Goal: Task Accomplishment & Management: Manage account settings

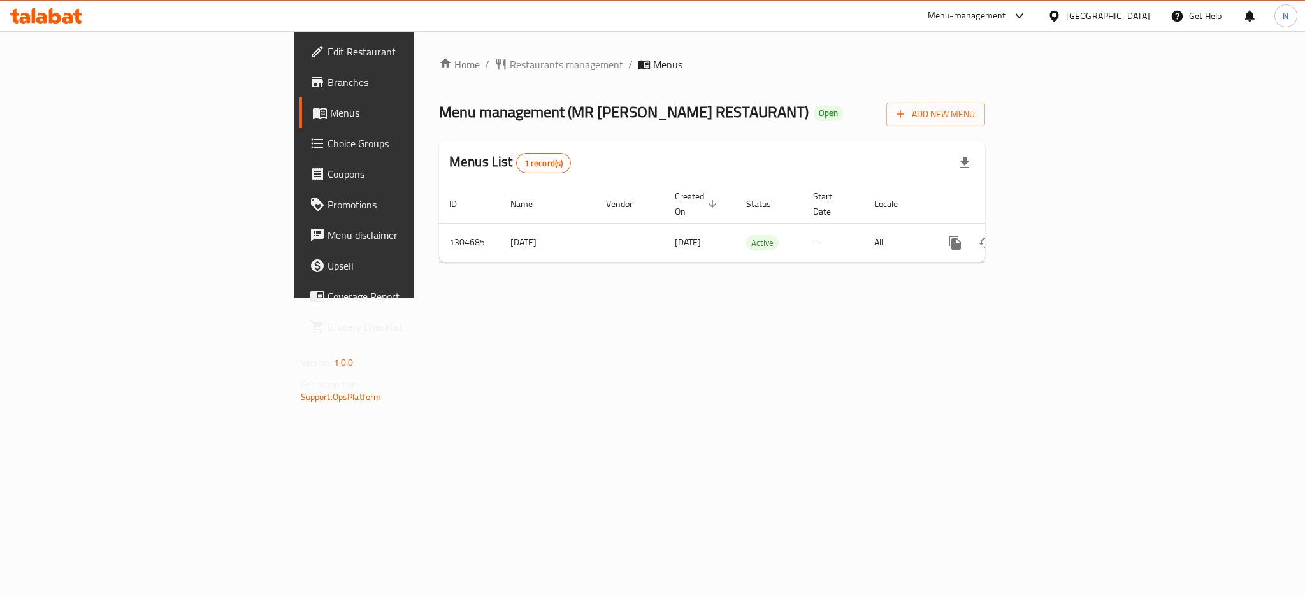
click at [1132, 19] on div "[GEOGRAPHIC_DATA]" at bounding box center [1108, 16] width 84 height 14
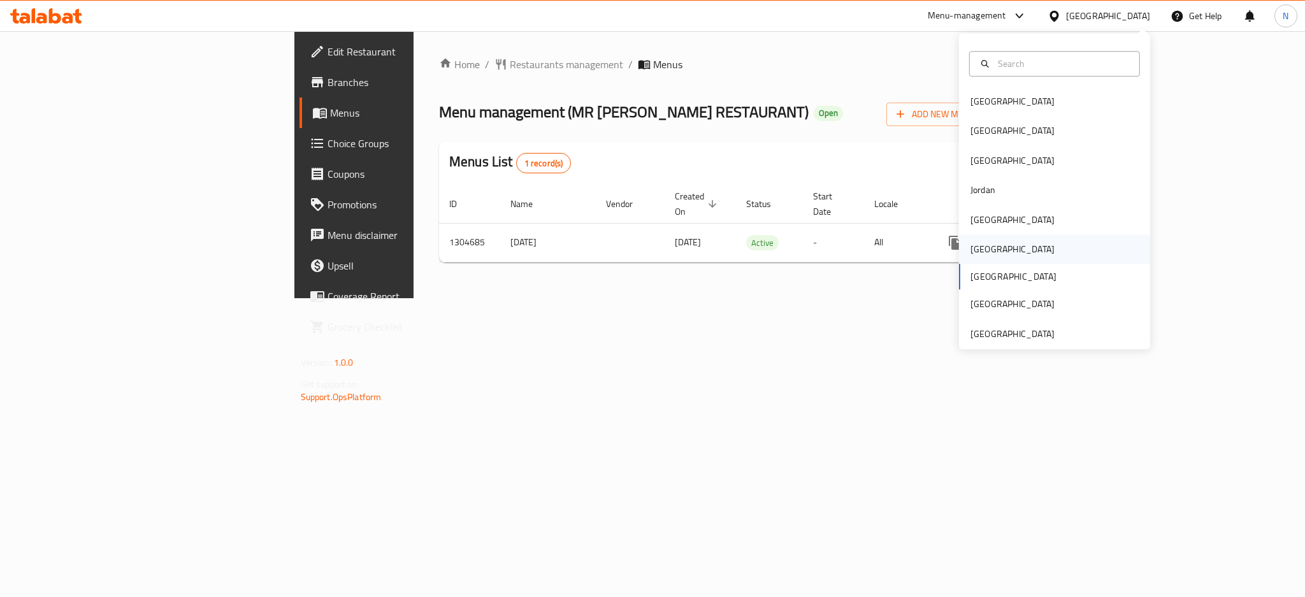
click at [974, 249] on div "[GEOGRAPHIC_DATA]" at bounding box center [1013, 249] width 84 height 14
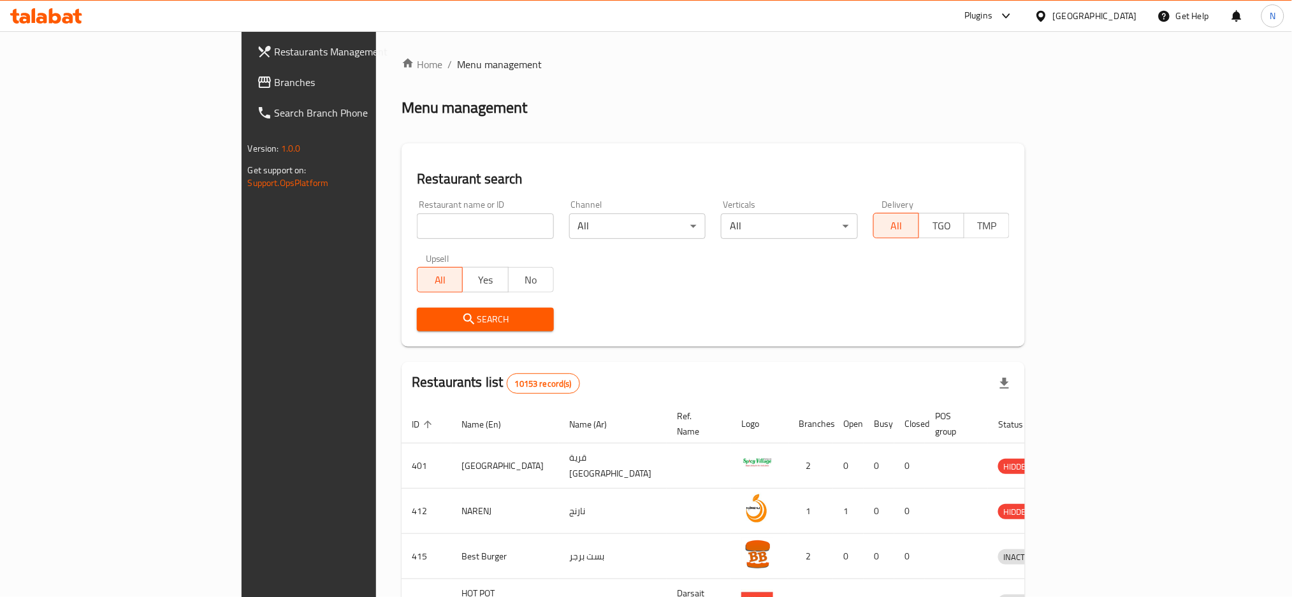
click at [275, 87] on span "Branches" at bounding box center [361, 82] width 173 height 15
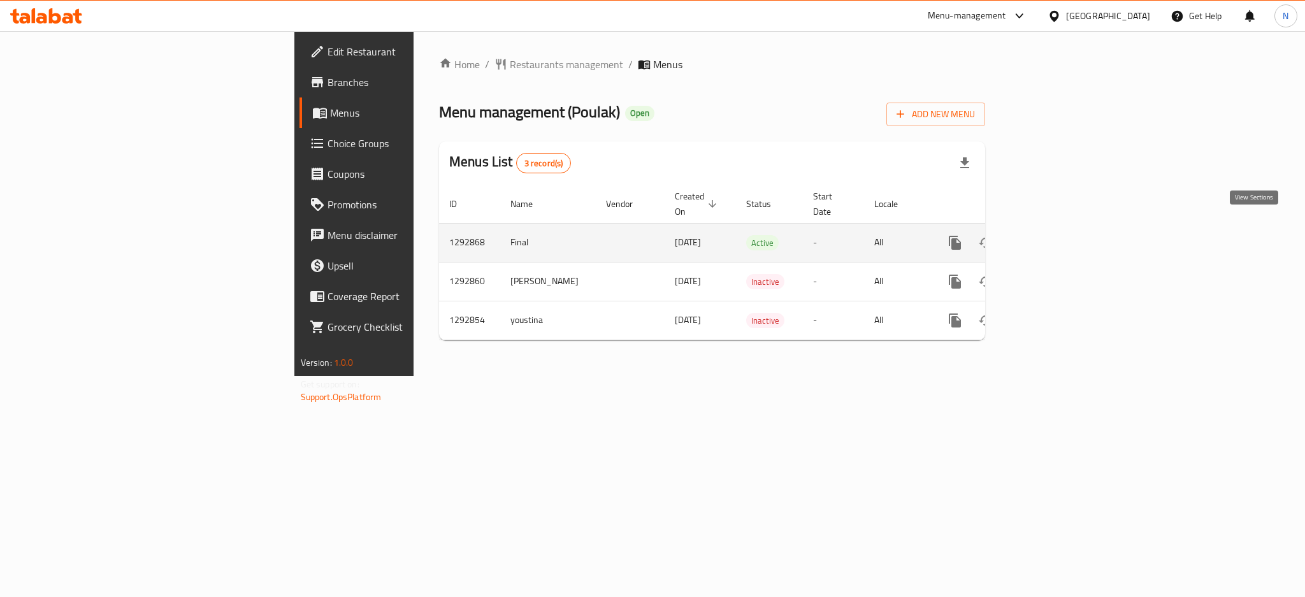
click at [1062, 230] on link "enhanced table" at bounding box center [1047, 242] width 31 height 31
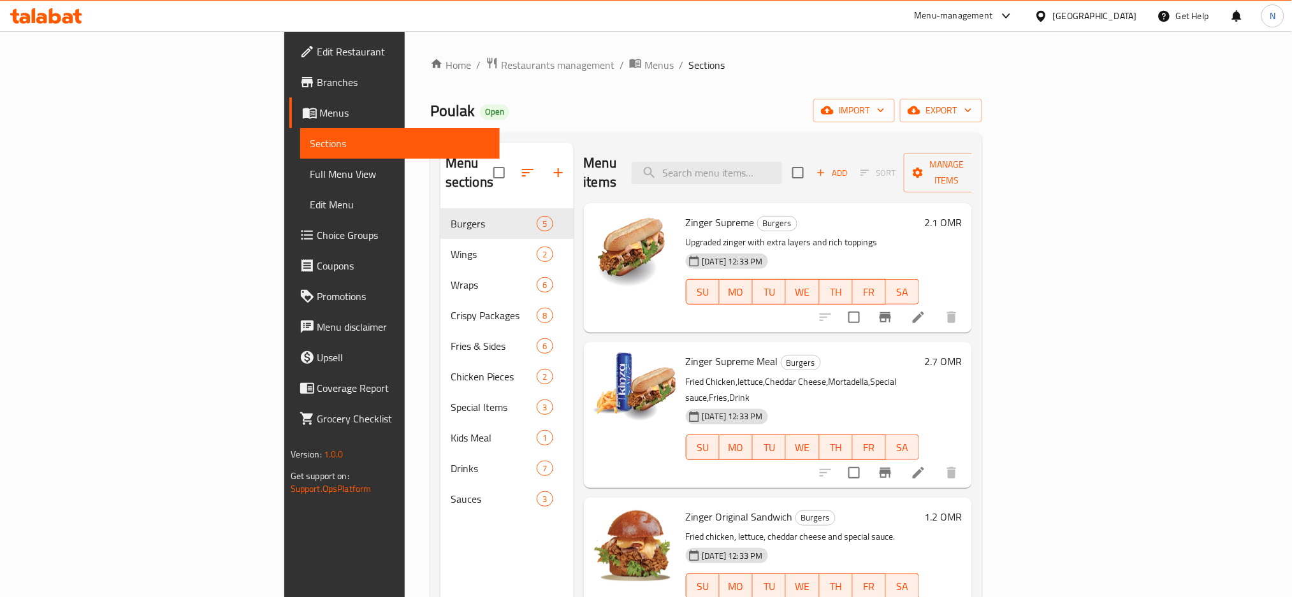
click at [798, 178] on div "Menu items Add Sort Manage items" at bounding box center [778, 173] width 389 height 61
click at [782, 164] on input "search" at bounding box center [707, 173] width 150 height 22
paste input "Double Dan Crispy"
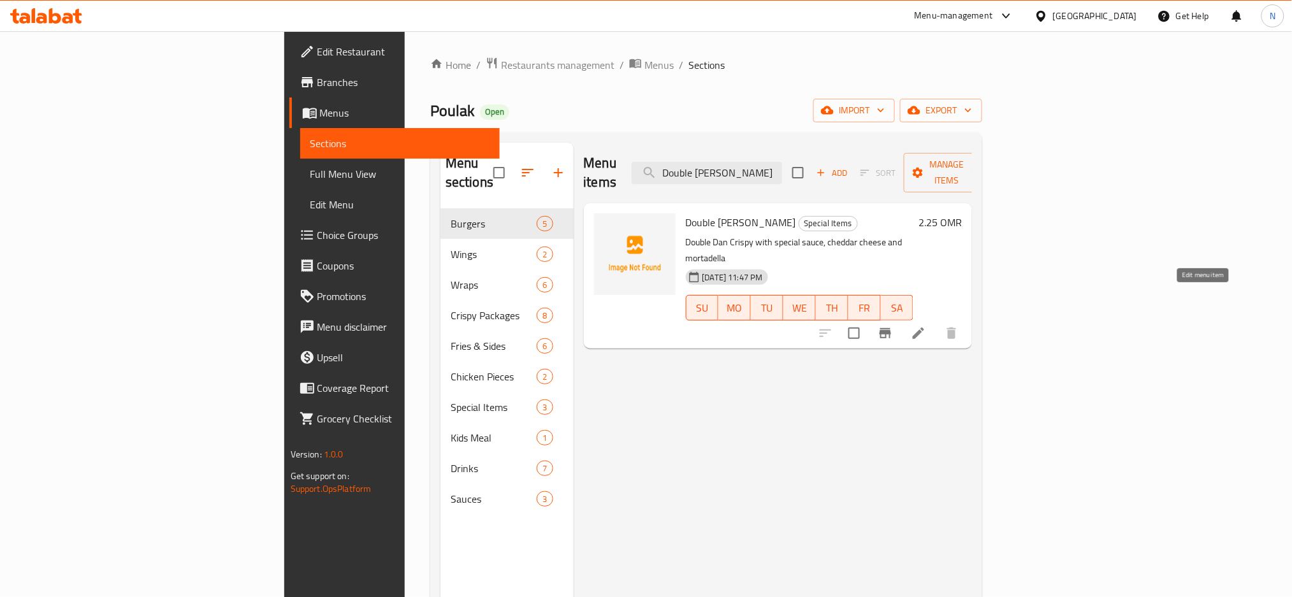
type input "Double Dan Crispy"
click at [926, 326] on icon at bounding box center [918, 333] width 15 height 15
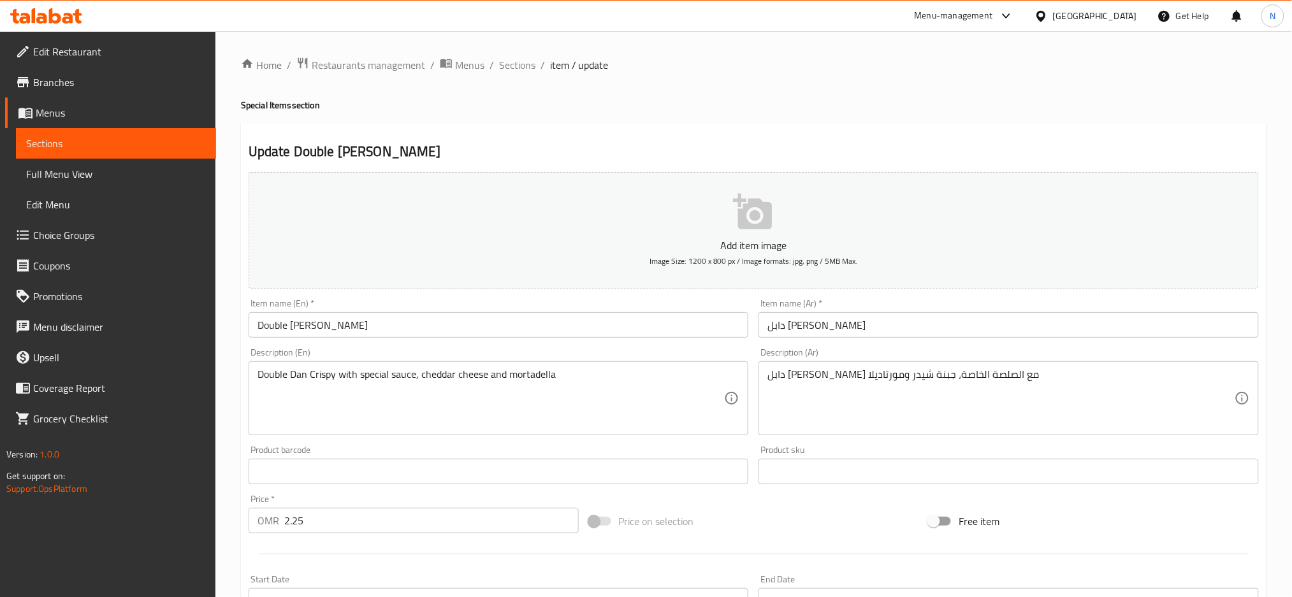
click at [1127, 21] on div "[GEOGRAPHIC_DATA]" at bounding box center [1095, 16] width 84 height 14
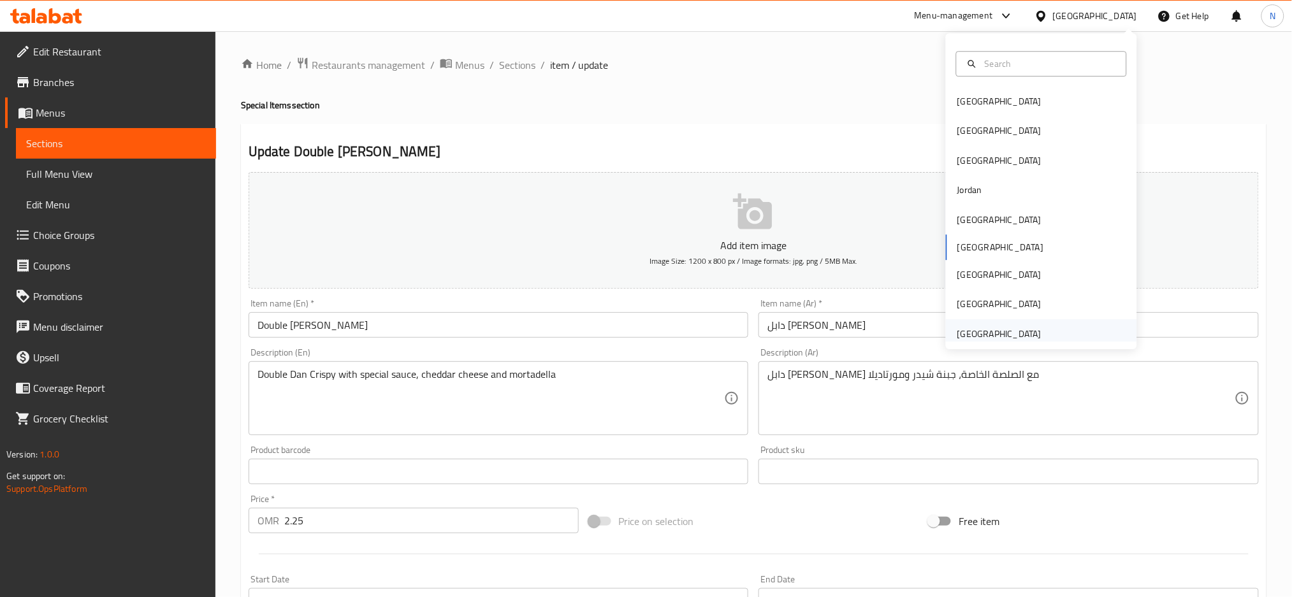
click at [969, 329] on div "[GEOGRAPHIC_DATA]" at bounding box center [999, 334] width 84 height 14
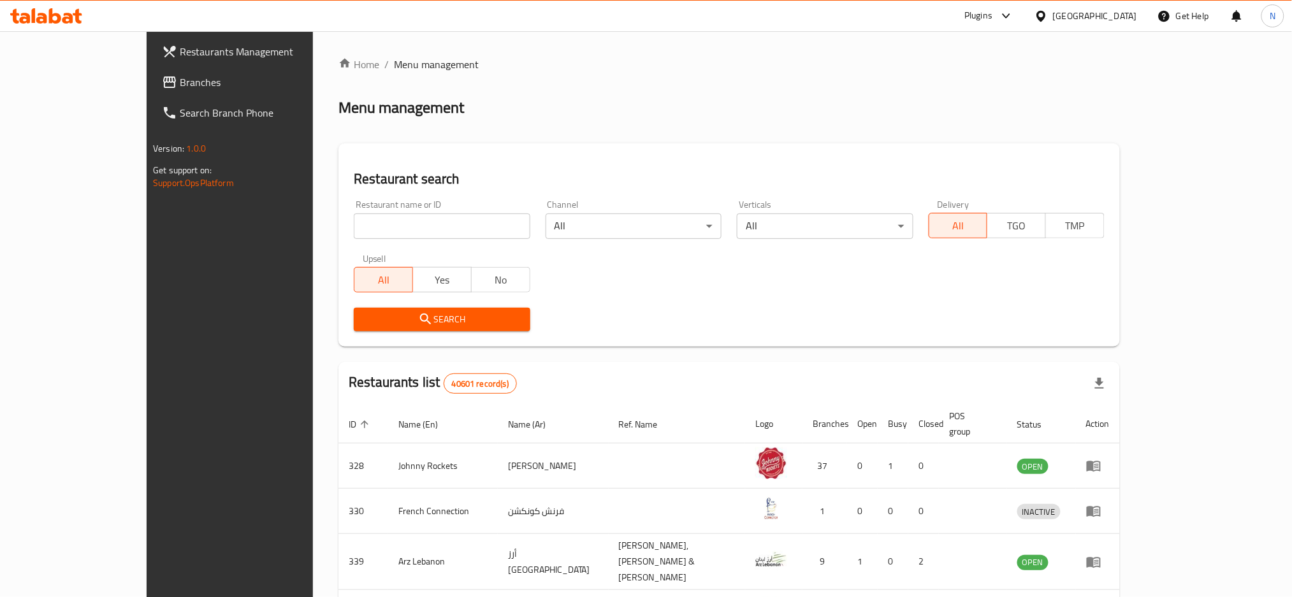
click at [180, 84] on span "Branches" at bounding box center [266, 82] width 173 height 15
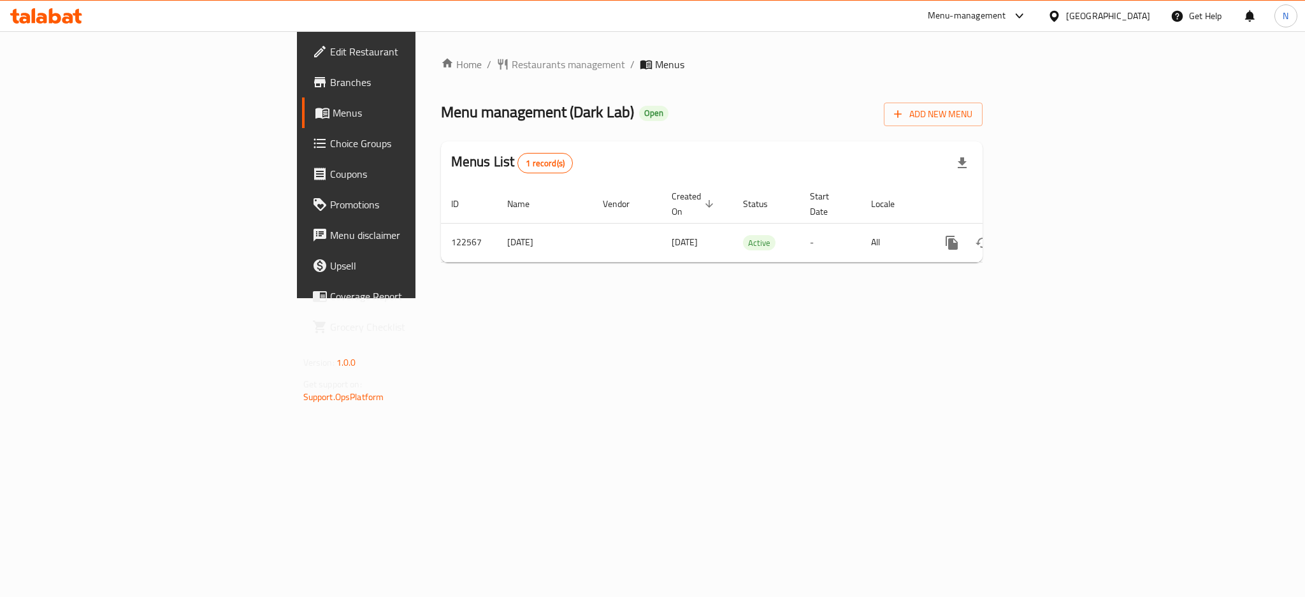
click at [330, 145] on span "Choice Groups" at bounding box center [417, 143] width 175 height 15
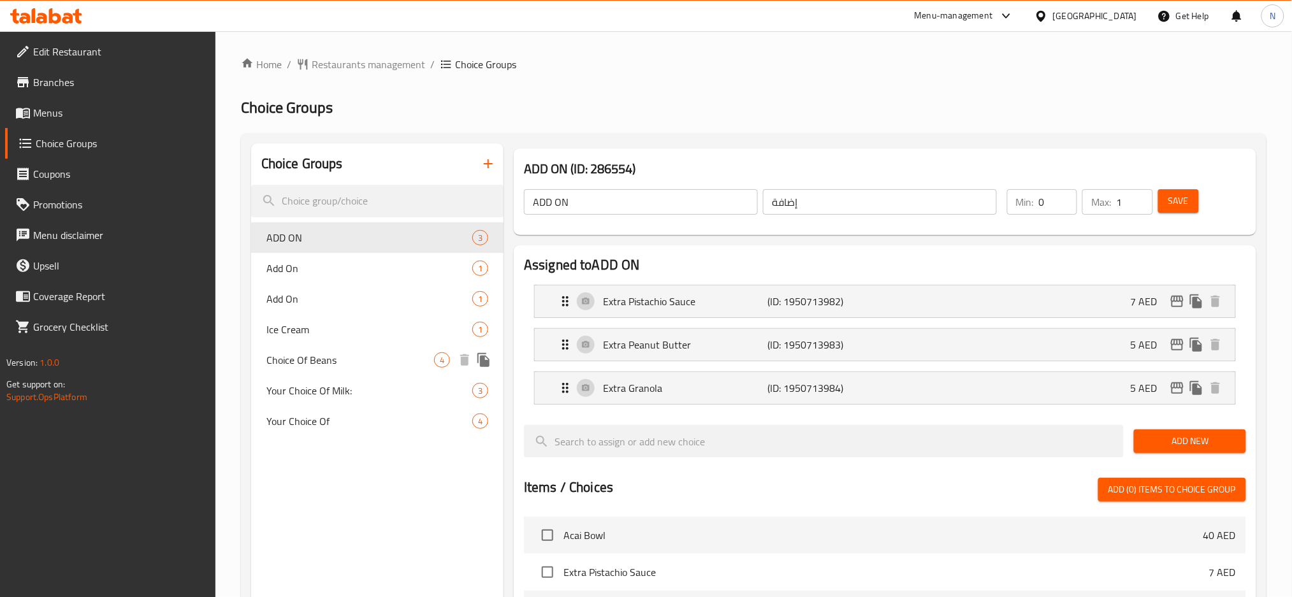
click at [340, 358] on span "Choice Of Beans" at bounding box center [350, 359] width 168 height 15
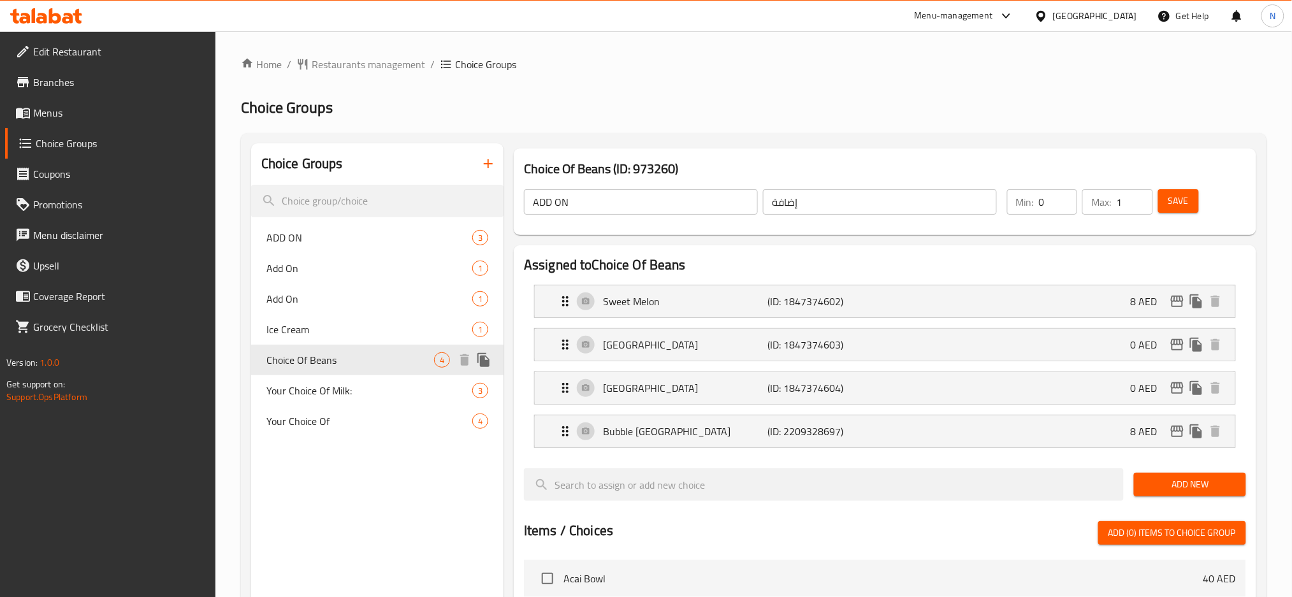
type input "Choice Of Beans"
type input "اختيار فاصوليا"
type input "1"
click at [1063, 196] on input "1" at bounding box center [1058, 201] width 38 height 25
click at [1177, 203] on span "Save" at bounding box center [1178, 201] width 20 height 16
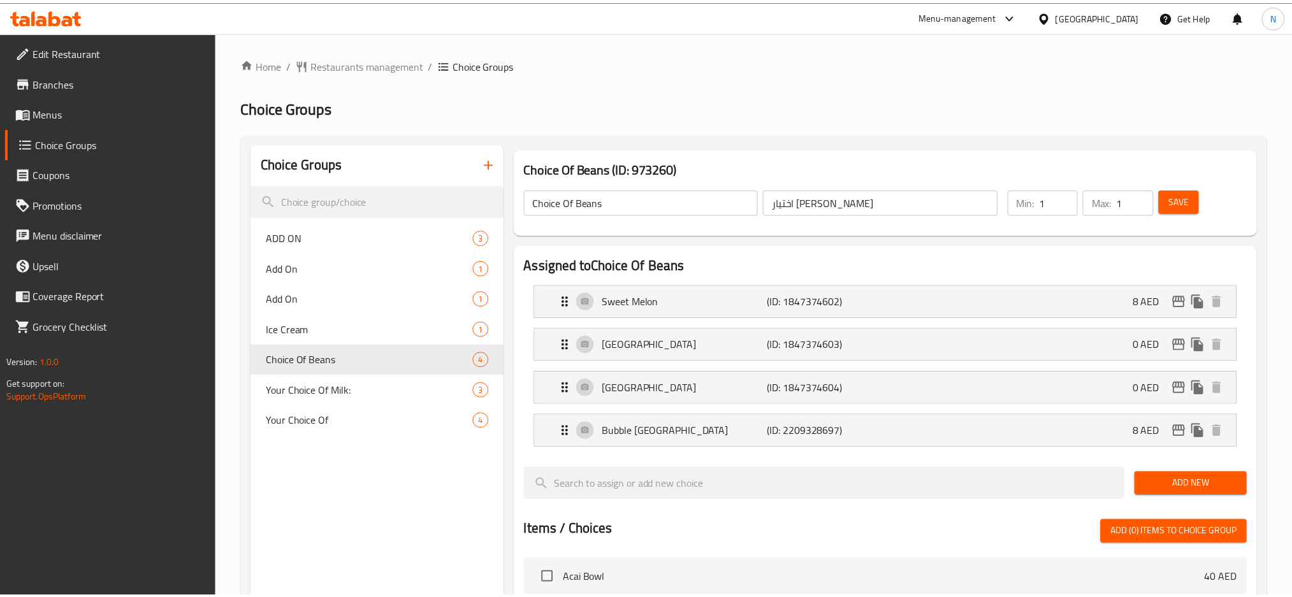
scroll to position [456, 0]
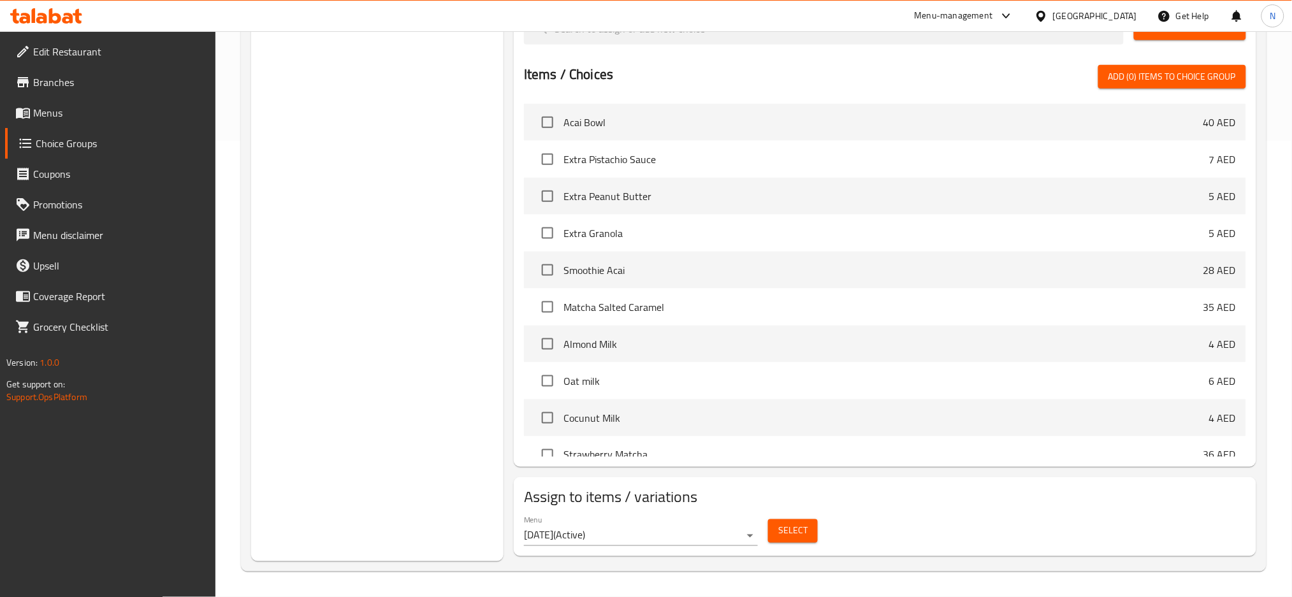
click at [1069, 14] on div "[GEOGRAPHIC_DATA]" at bounding box center [1095, 16] width 84 height 14
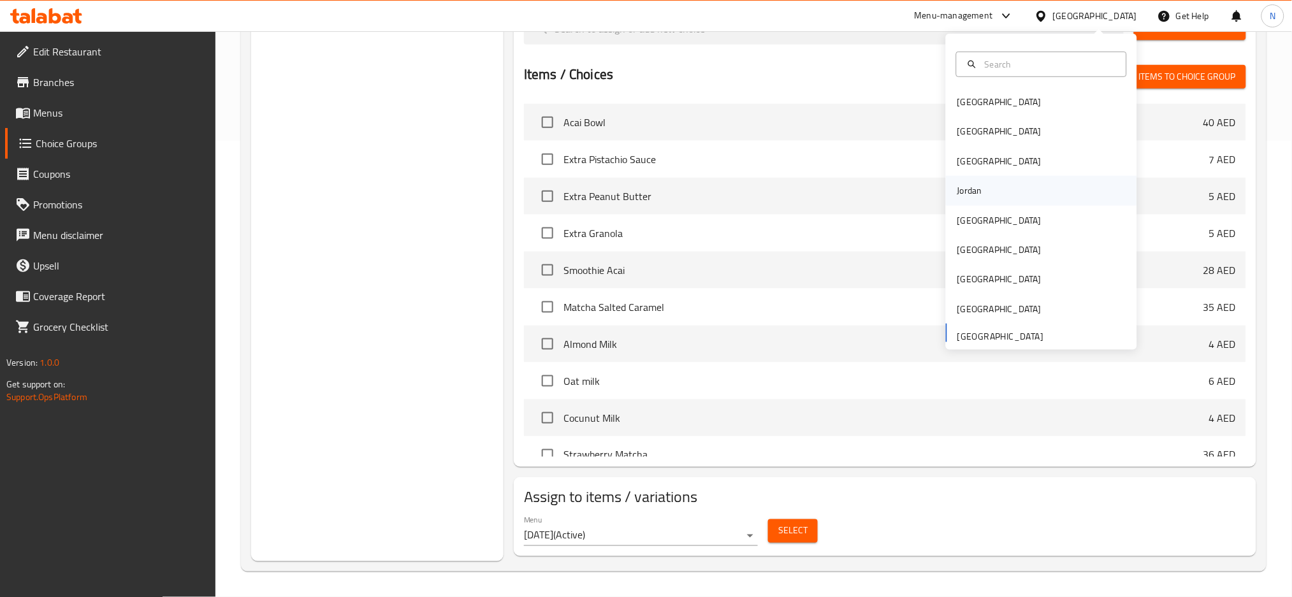
click at [975, 189] on div "Jordan" at bounding box center [969, 190] width 45 height 29
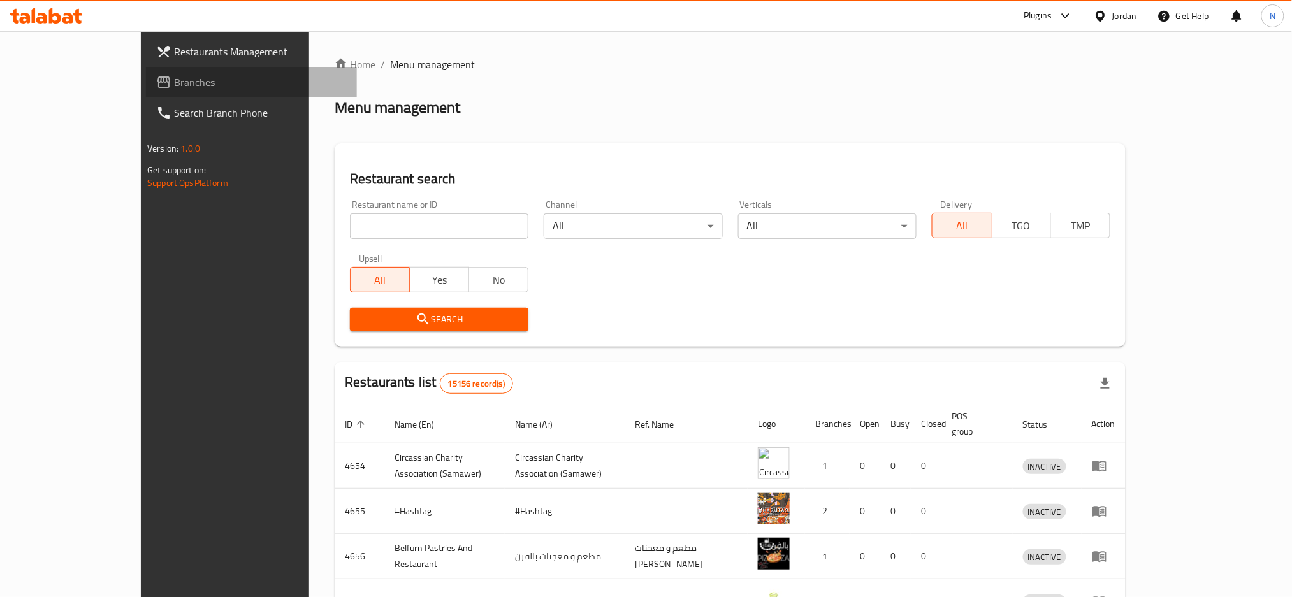
click at [174, 82] on span "Branches" at bounding box center [260, 82] width 173 height 15
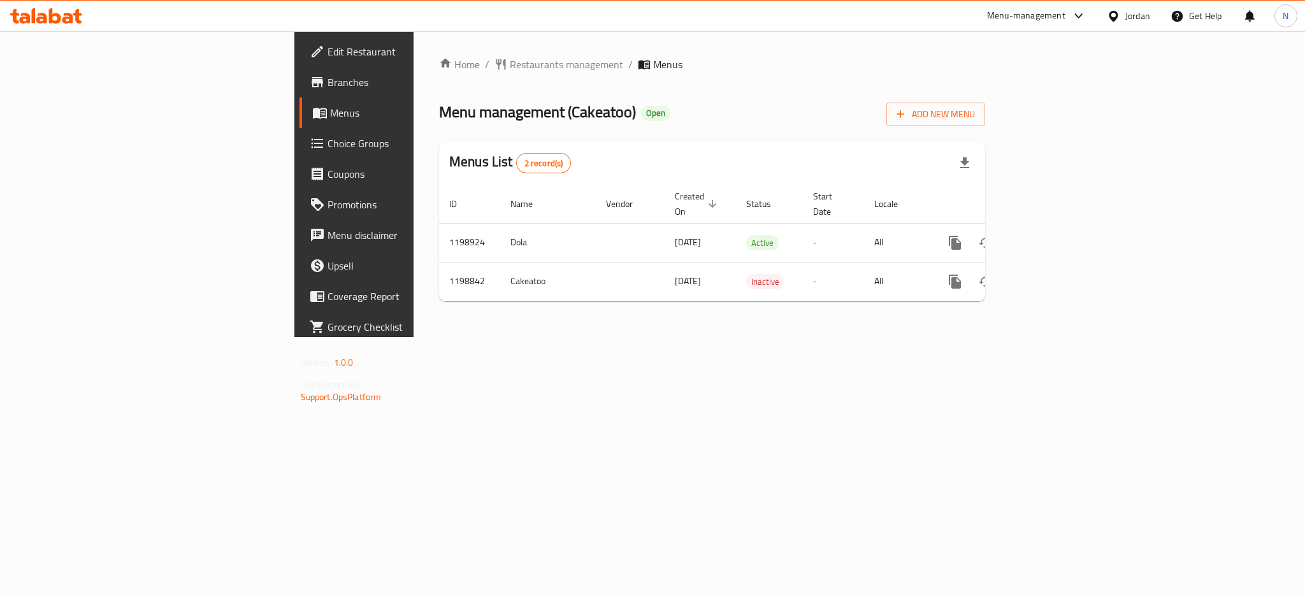
click at [1139, 22] on div "Jordan" at bounding box center [1137, 16] width 25 height 14
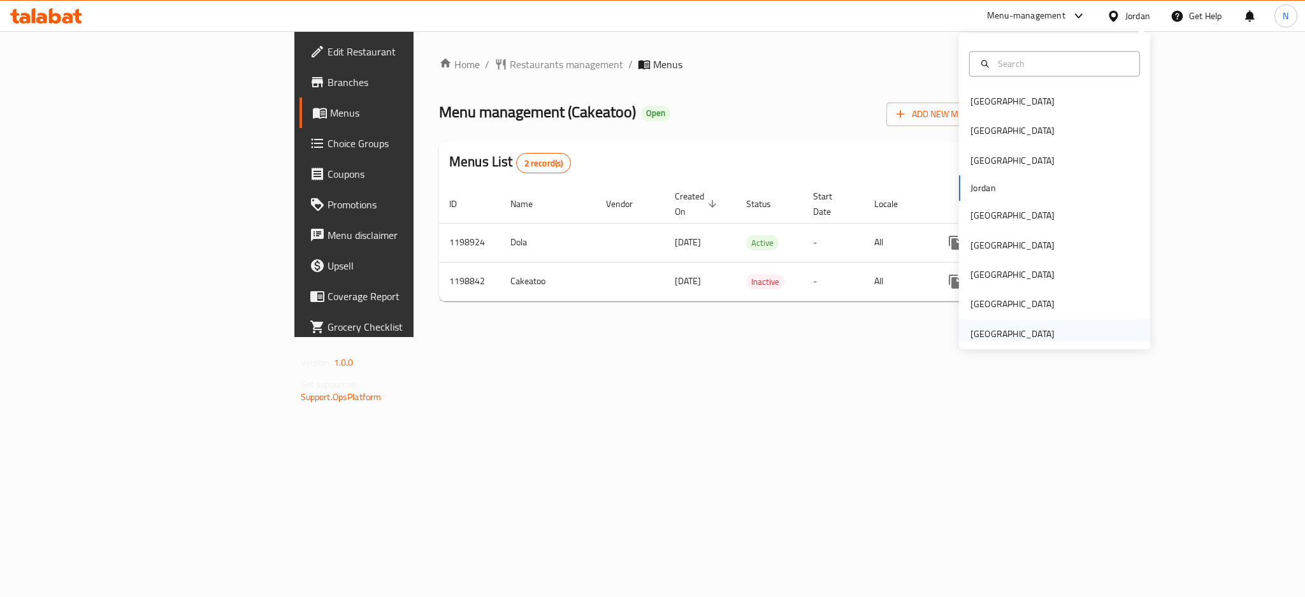
click at [1008, 329] on div "[GEOGRAPHIC_DATA]" at bounding box center [1013, 334] width 84 height 14
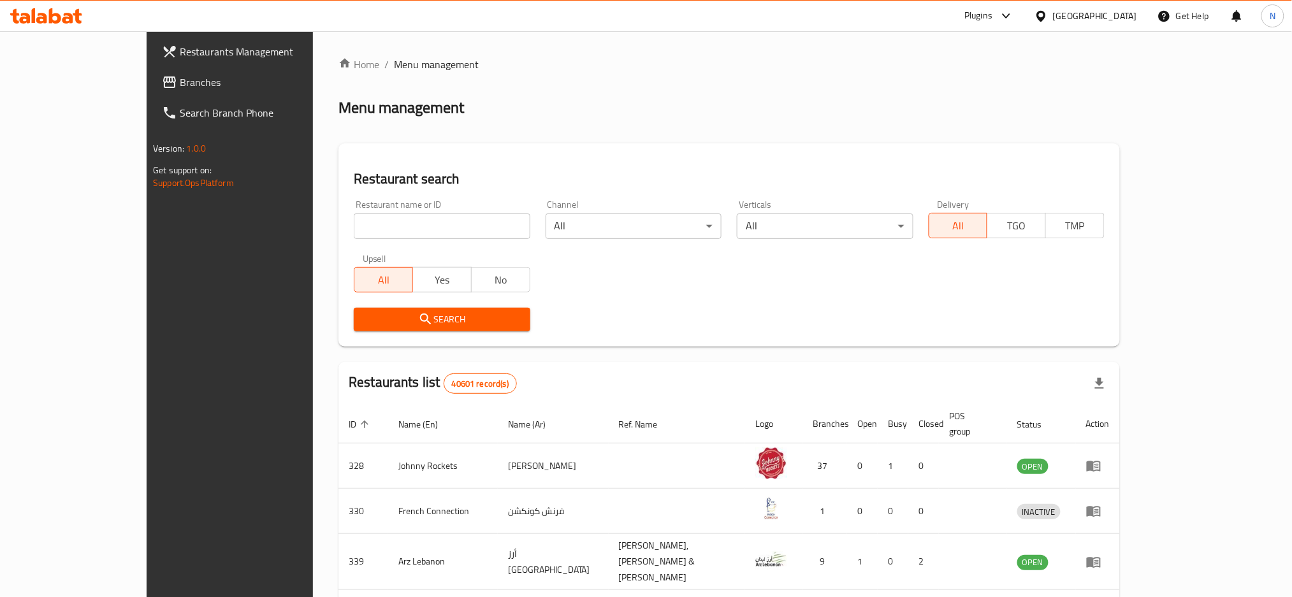
click at [180, 85] on span "Branches" at bounding box center [266, 82] width 173 height 15
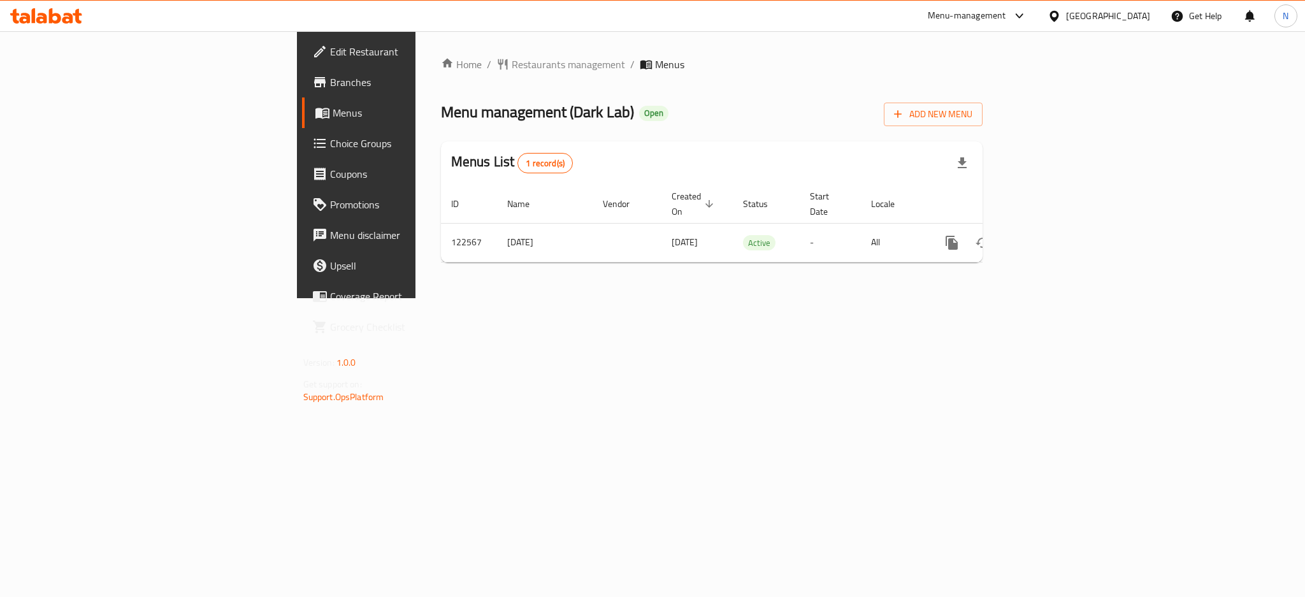
click at [330, 148] on span "Choice Groups" at bounding box center [417, 143] width 175 height 15
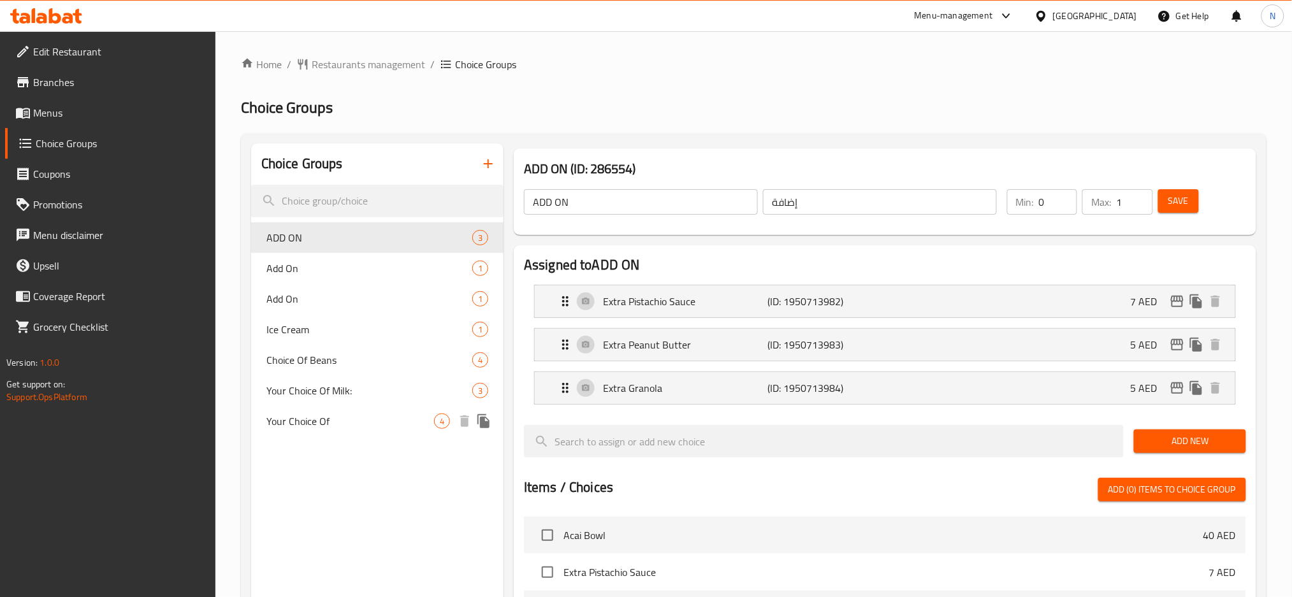
click at [337, 419] on span "Your Choice Of" at bounding box center [350, 421] width 168 height 15
type input "Your Choice Of"
type input "اختيارك من"
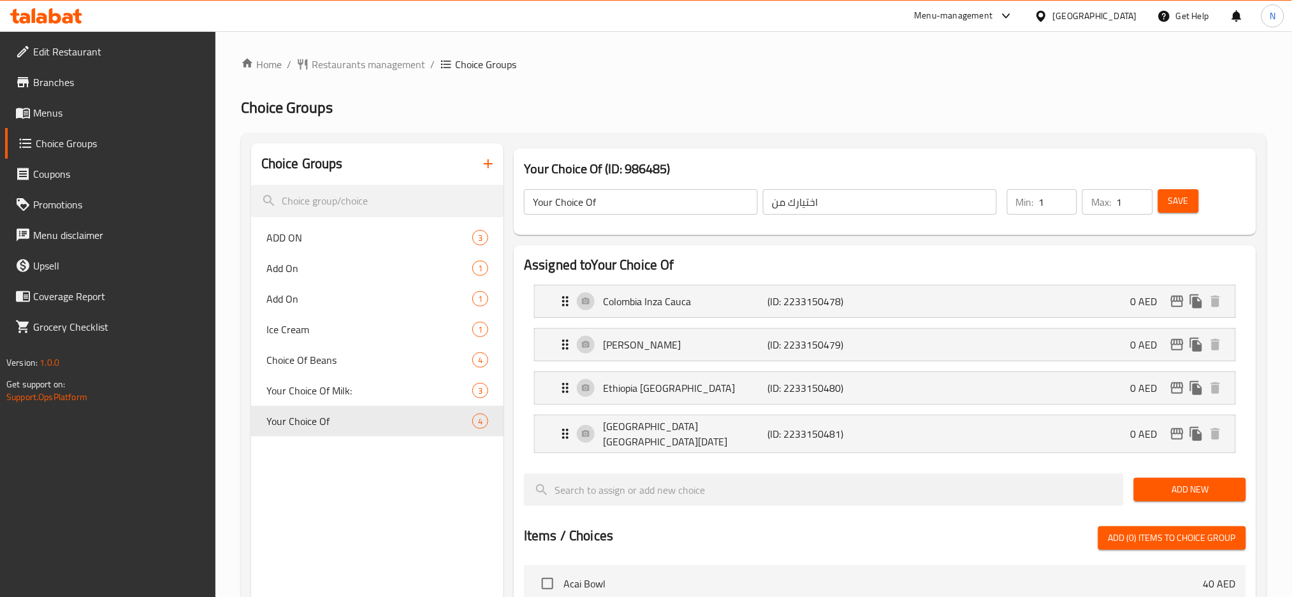
type input "1"
click at [1066, 196] on input "1" at bounding box center [1058, 201] width 38 height 25
click at [1183, 197] on span "Save" at bounding box center [1178, 201] width 20 height 16
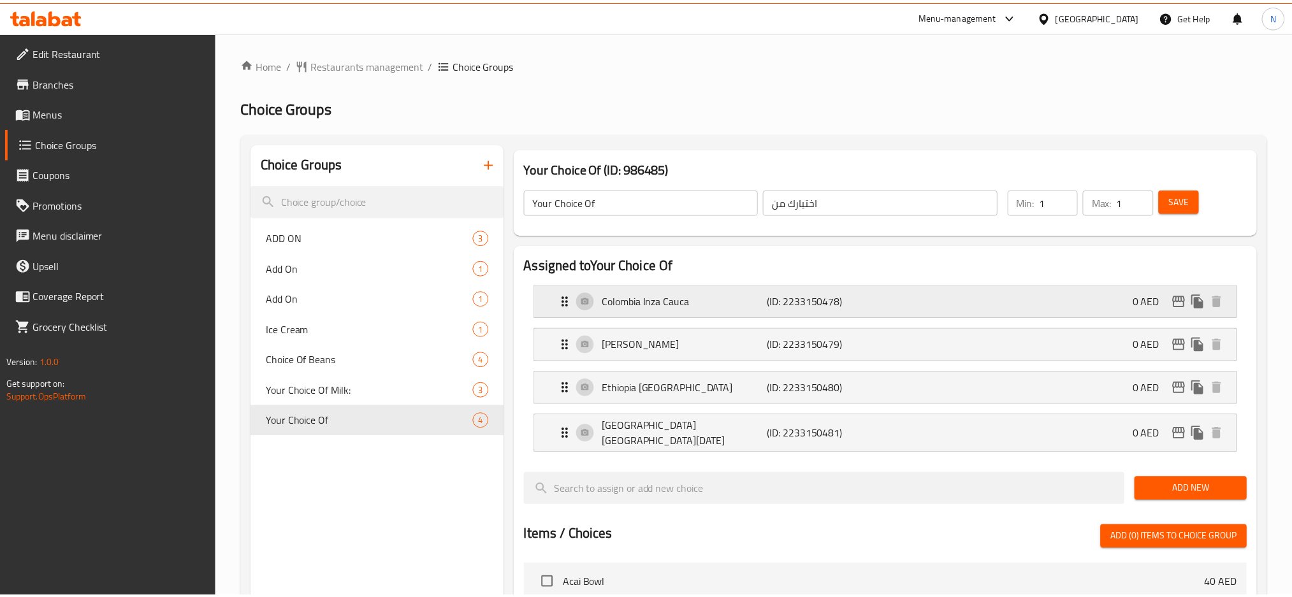
scroll to position [456, 0]
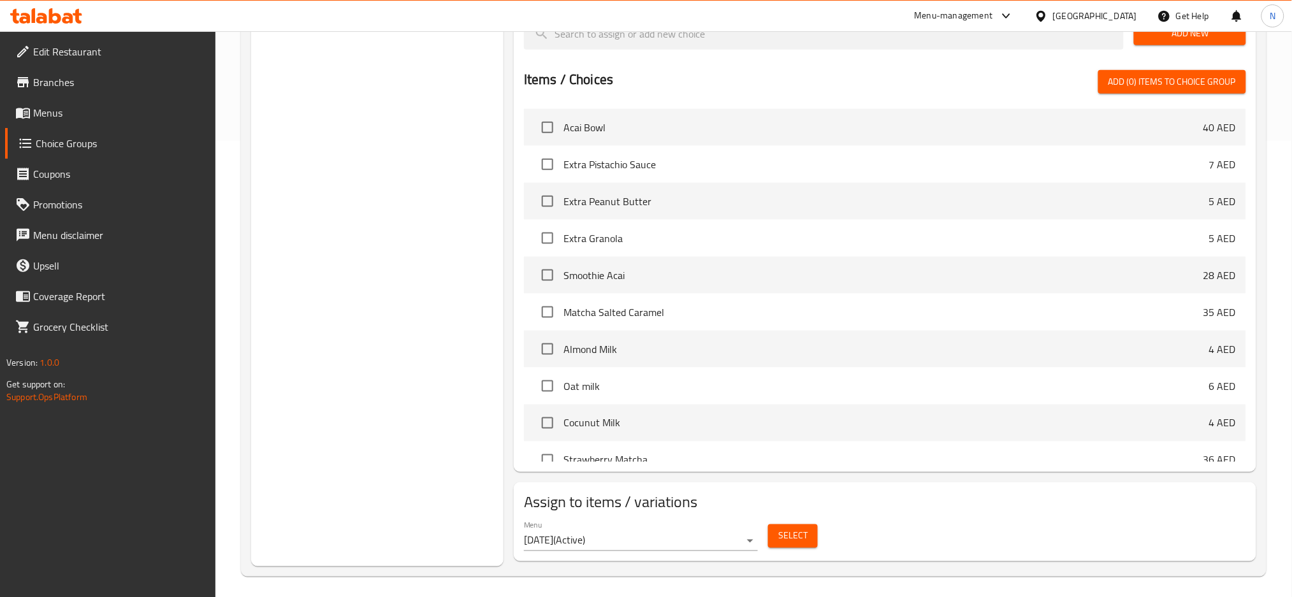
click at [1116, 17] on div "[GEOGRAPHIC_DATA]" at bounding box center [1095, 16] width 84 height 14
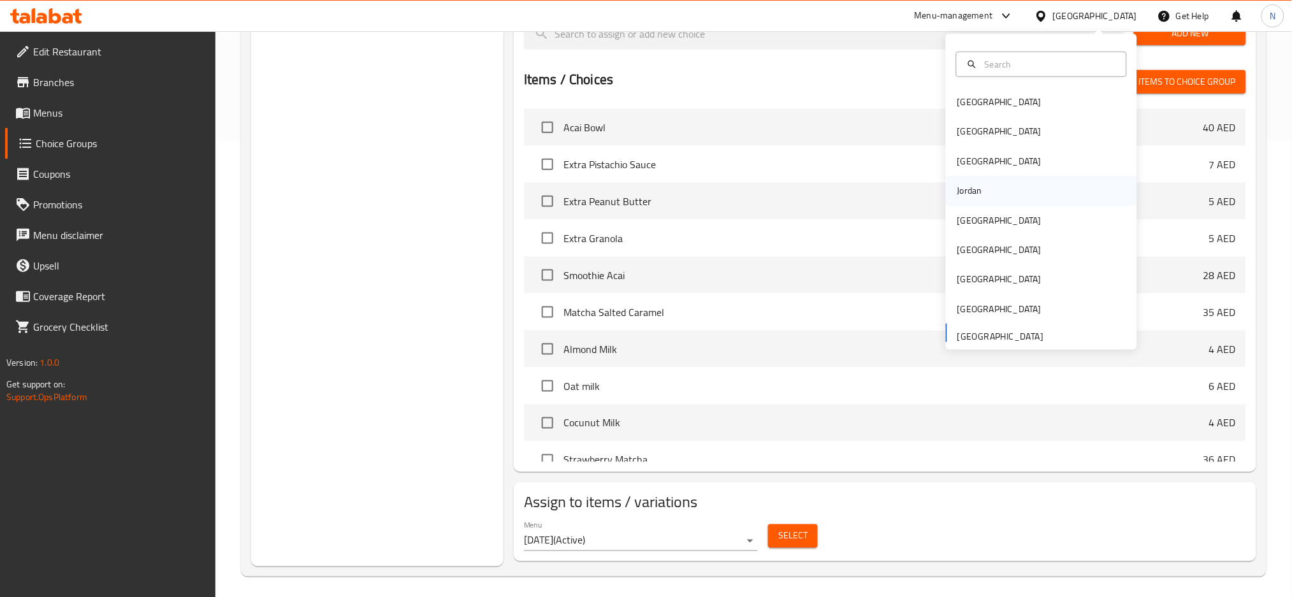
click at [976, 191] on div "Jordan" at bounding box center [969, 190] width 45 height 29
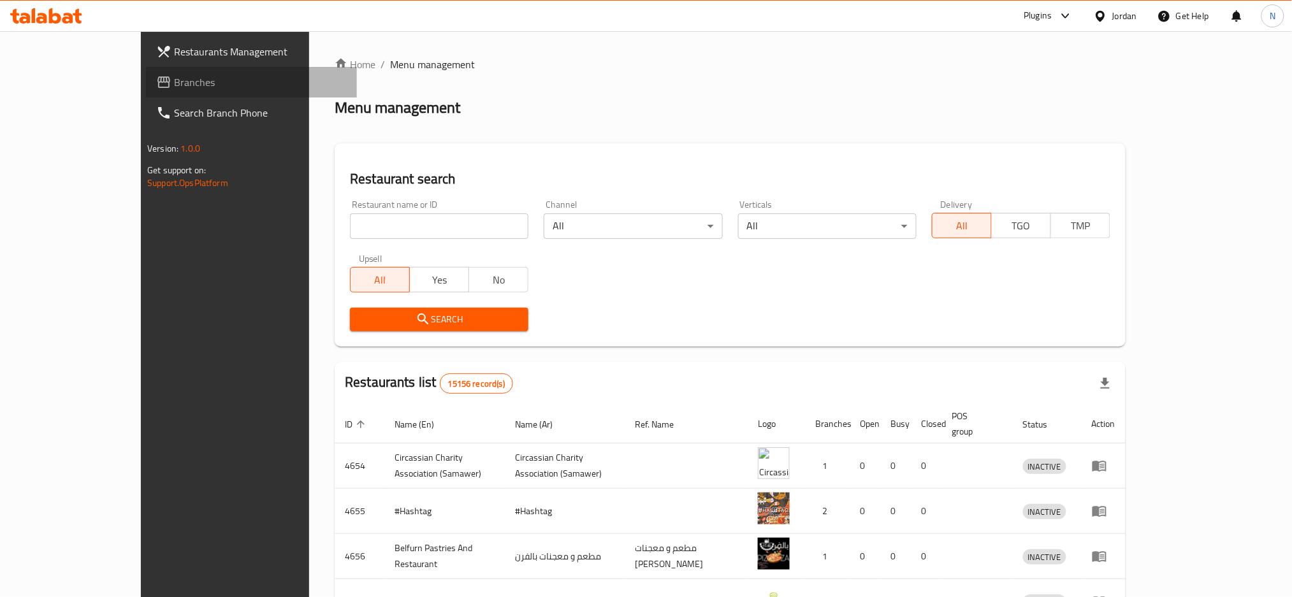
click at [174, 89] on span "Branches" at bounding box center [260, 82] width 173 height 15
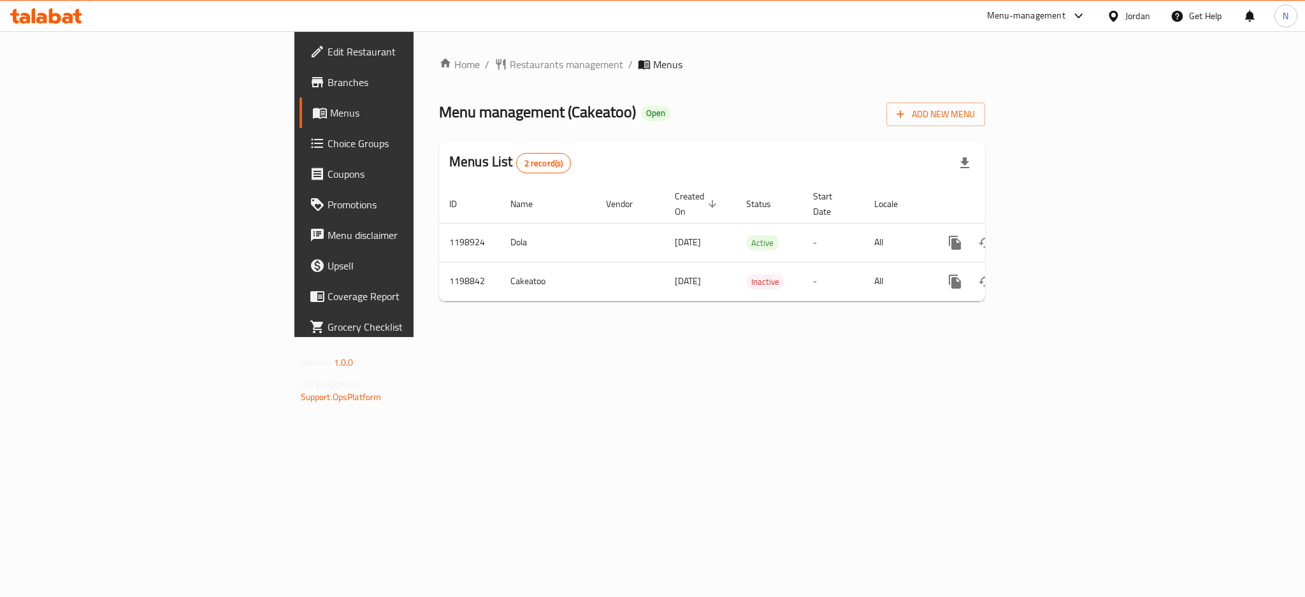
click at [1139, 16] on div "Jordan" at bounding box center [1137, 16] width 25 height 14
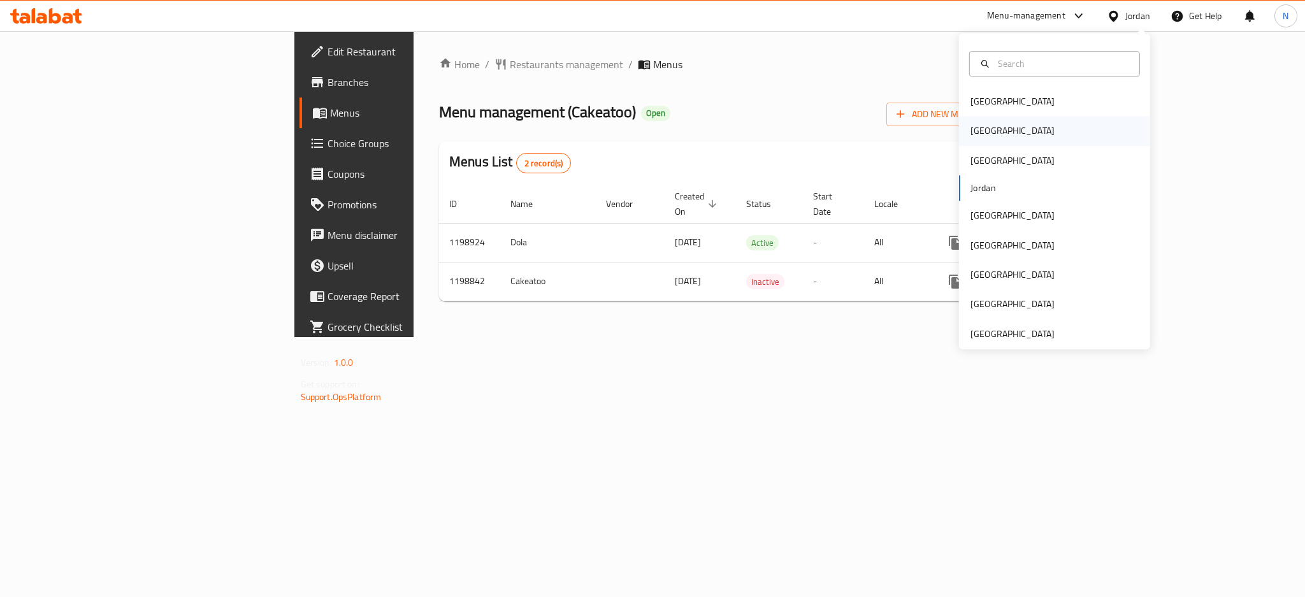
click at [977, 137] on div "[GEOGRAPHIC_DATA]" at bounding box center [1013, 131] width 84 height 14
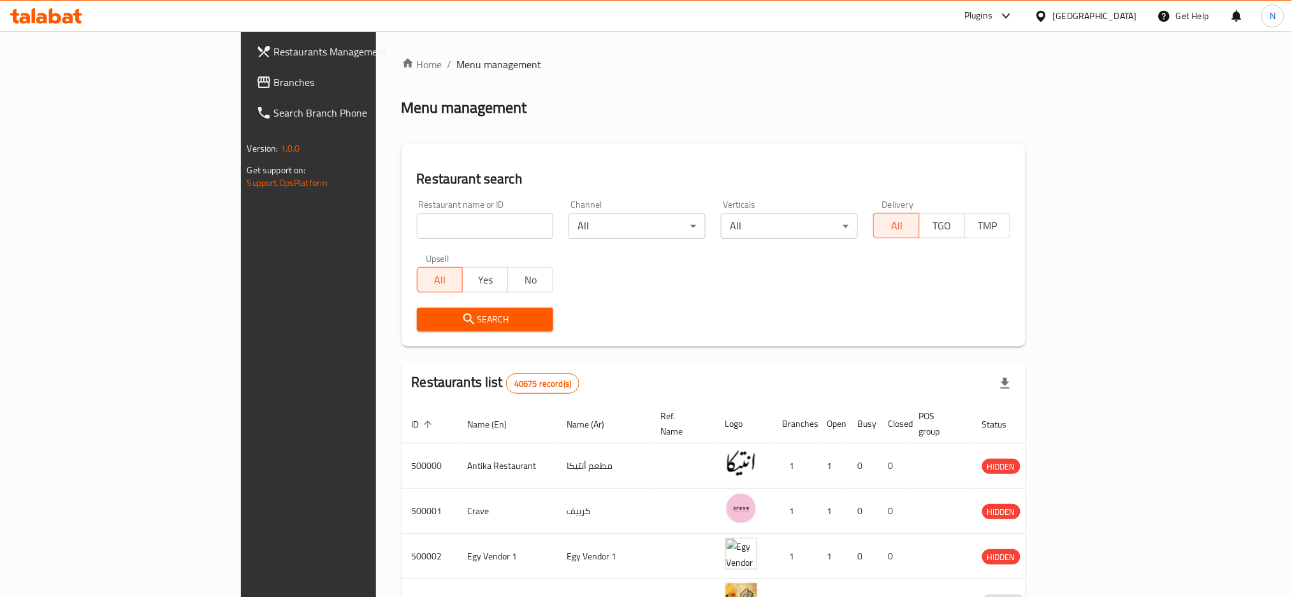
click at [274, 75] on span "Branches" at bounding box center [360, 82] width 173 height 15
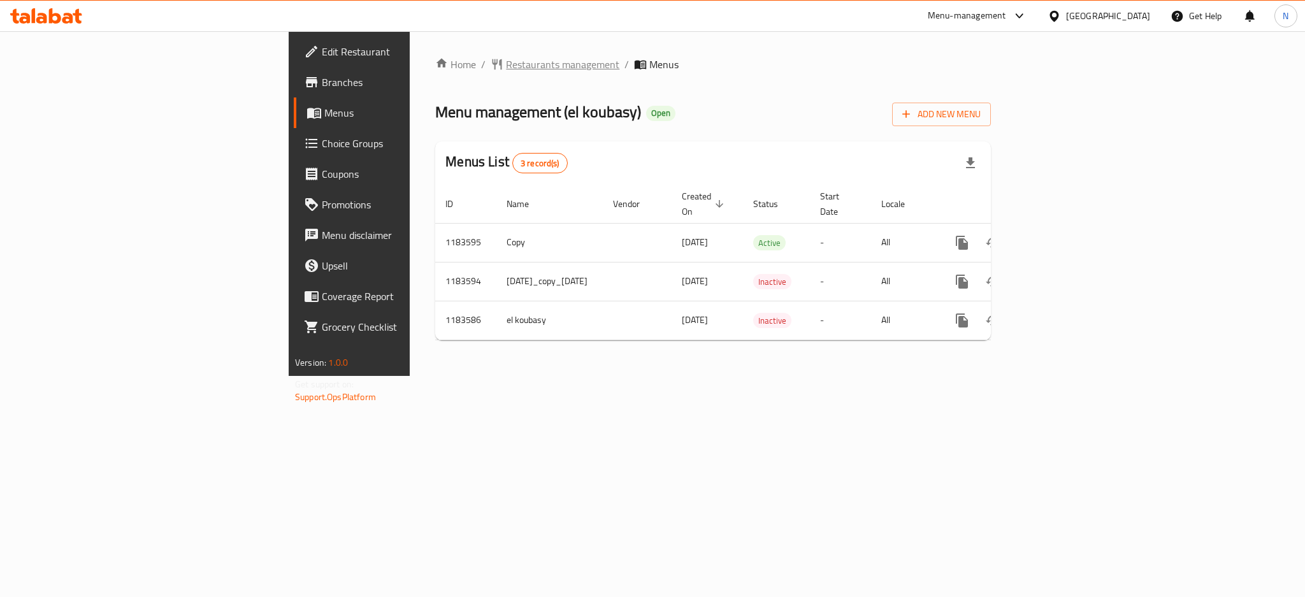
click at [506, 57] on span "Restaurants management" at bounding box center [562, 64] width 113 height 15
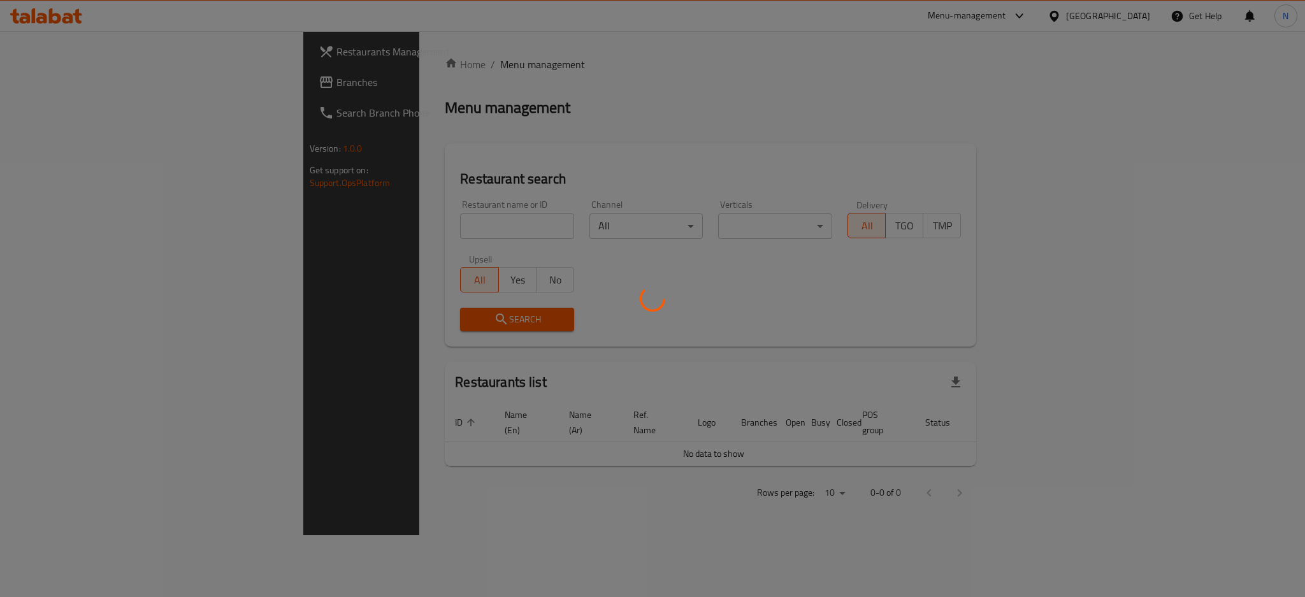
click at [47, 82] on div at bounding box center [652, 298] width 1305 height 597
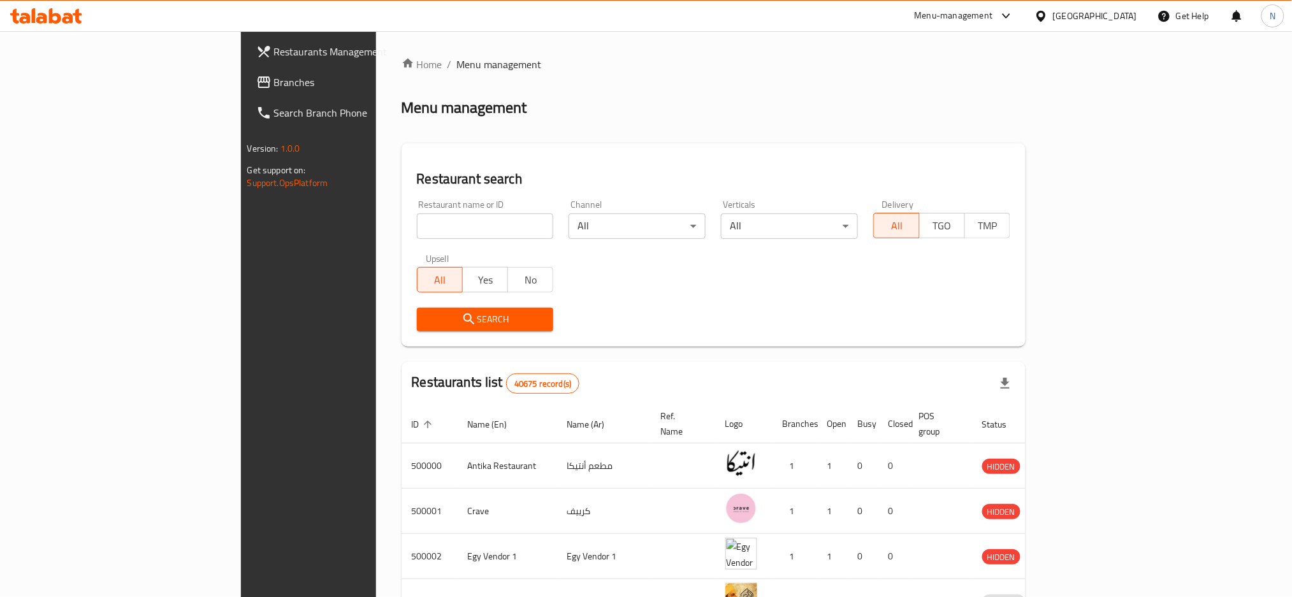
click at [274, 82] on span "Branches" at bounding box center [360, 82] width 173 height 15
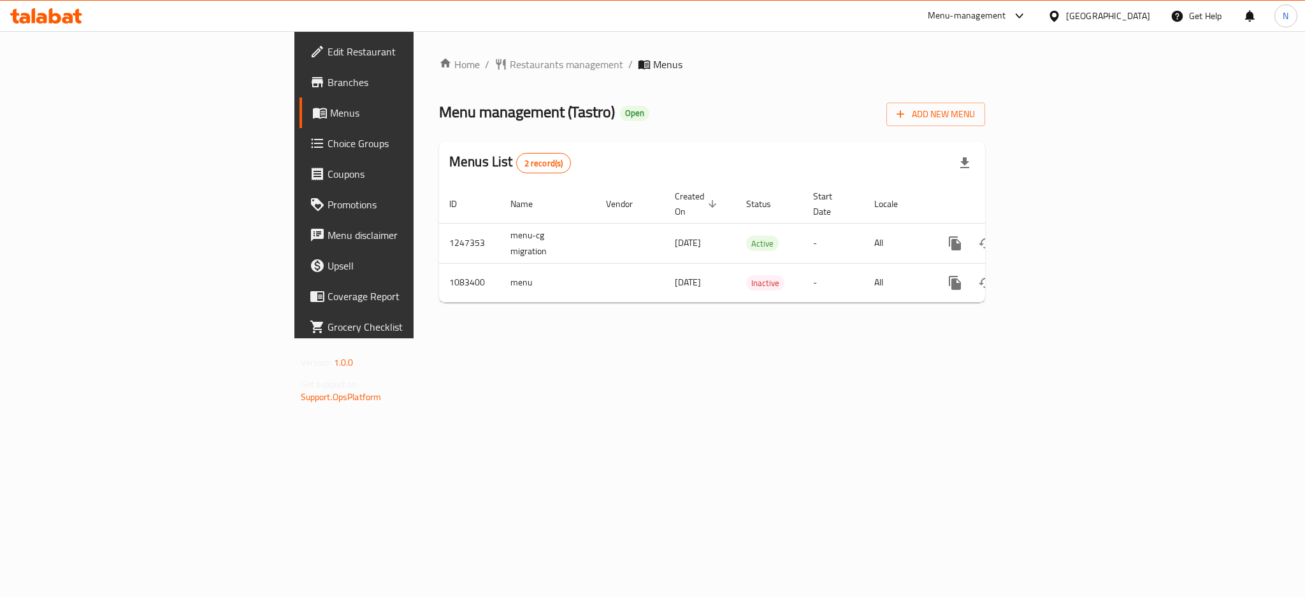
click at [1132, 9] on div "[GEOGRAPHIC_DATA]" at bounding box center [1108, 16] width 84 height 14
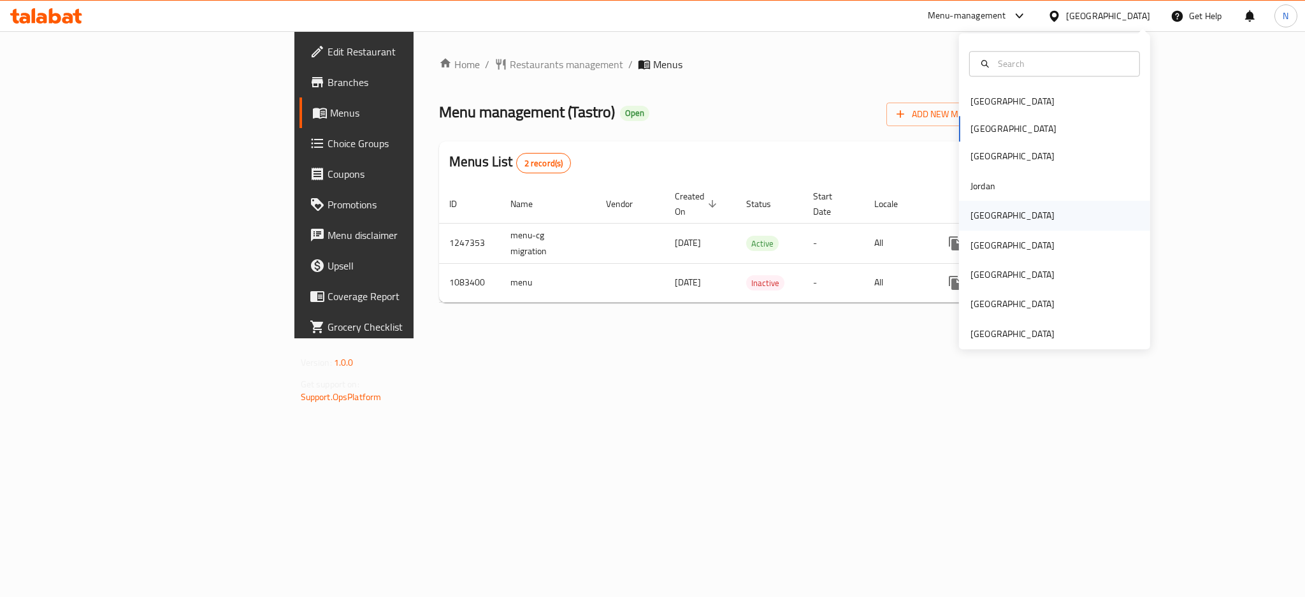
click at [977, 219] on div "[GEOGRAPHIC_DATA]" at bounding box center [1013, 215] width 84 height 14
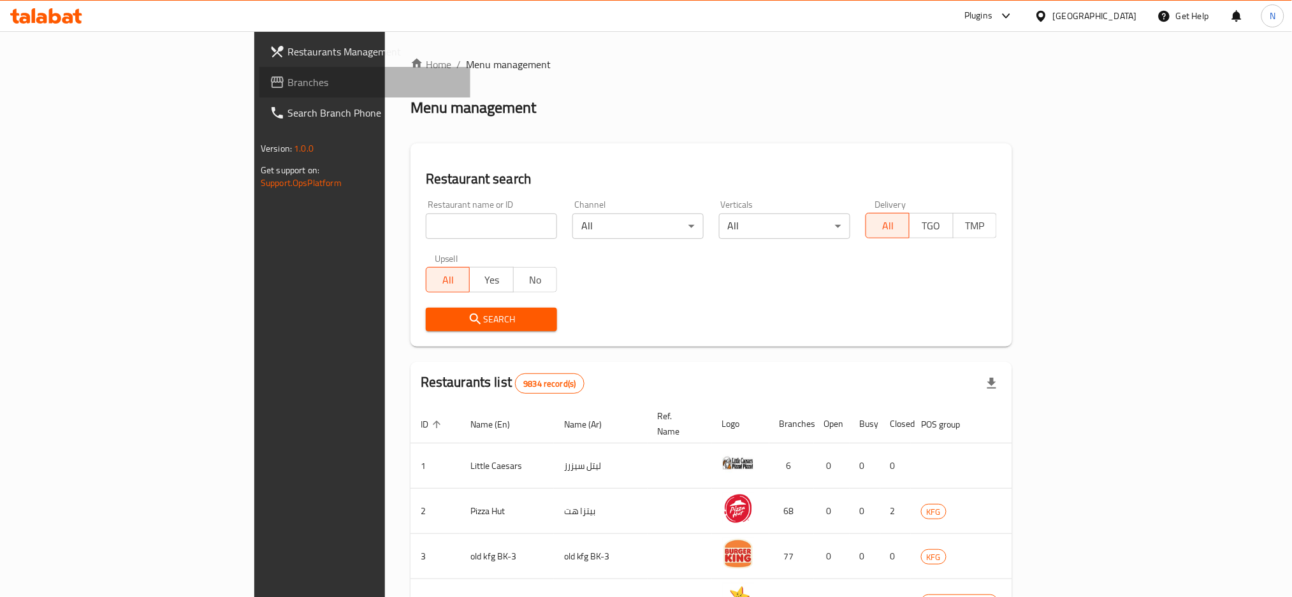
click at [287, 80] on span "Branches" at bounding box center [373, 82] width 173 height 15
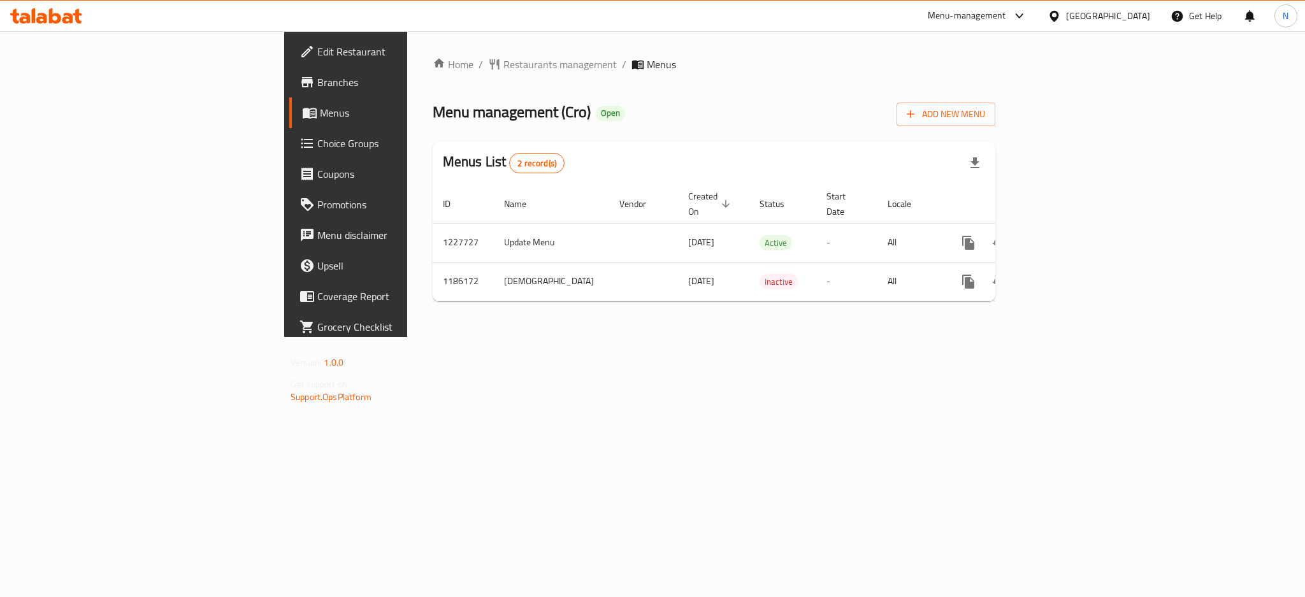
click at [317, 146] on span "Choice Groups" at bounding box center [404, 143] width 175 height 15
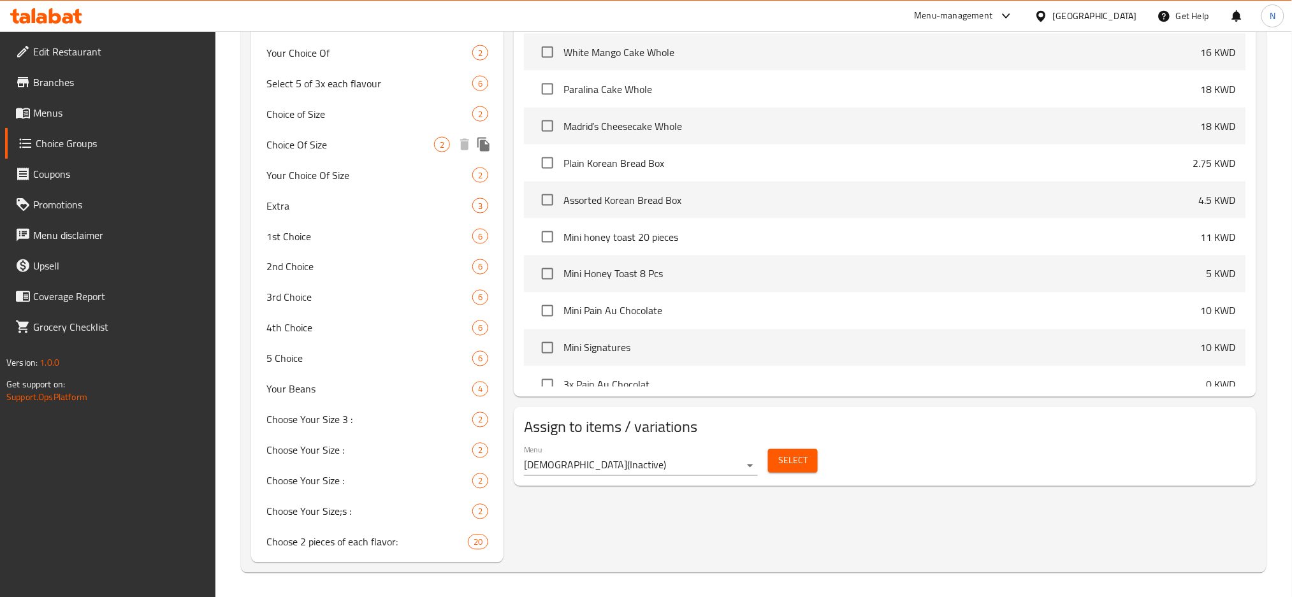
scroll to position [614, 0]
click at [328, 386] on span "Your Beans" at bounding box center [350, 388] width 168 height 15
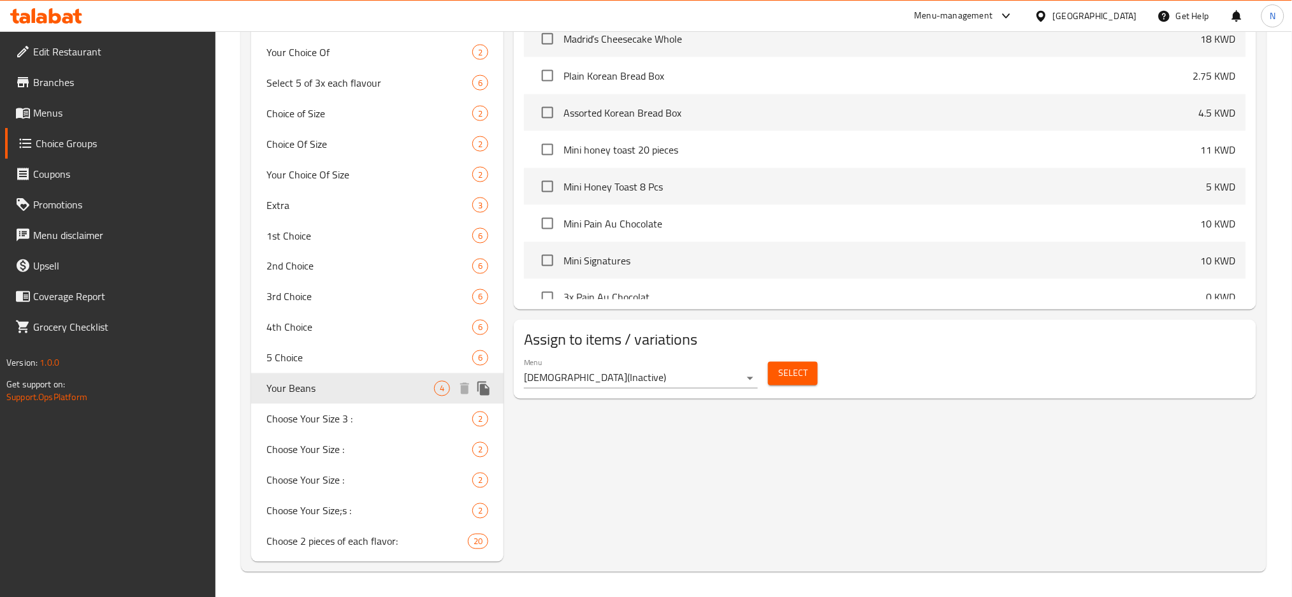
type input "Your Beans"
type input "حبوبك"
type input "1"
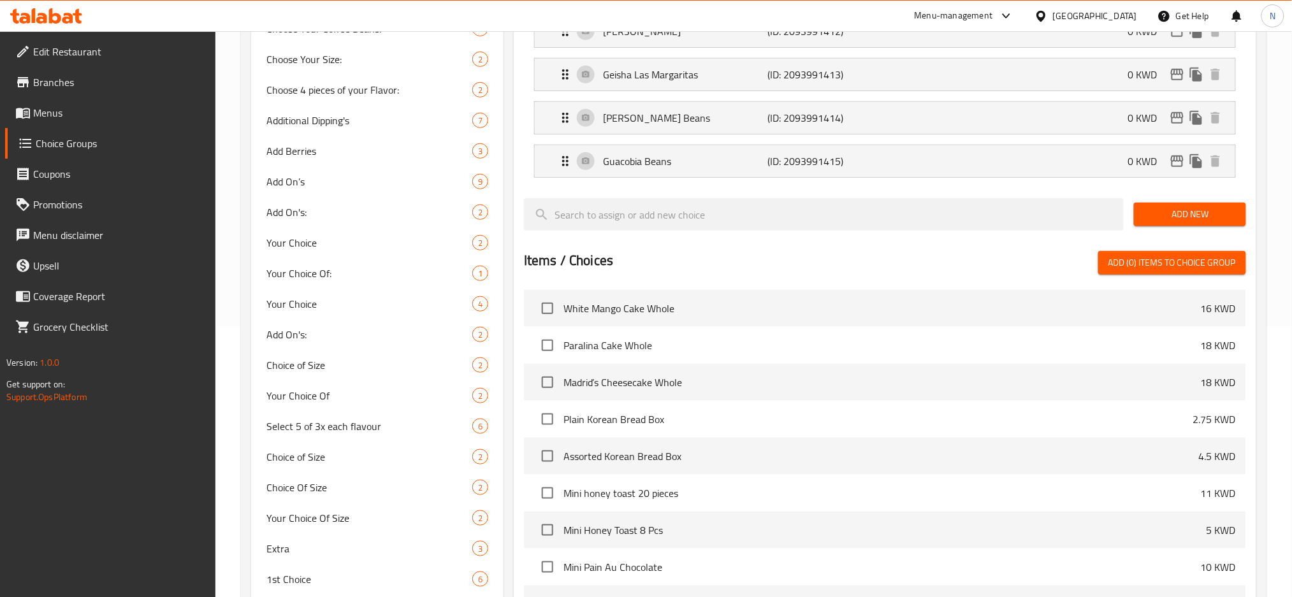
scroll to position [0, 0]
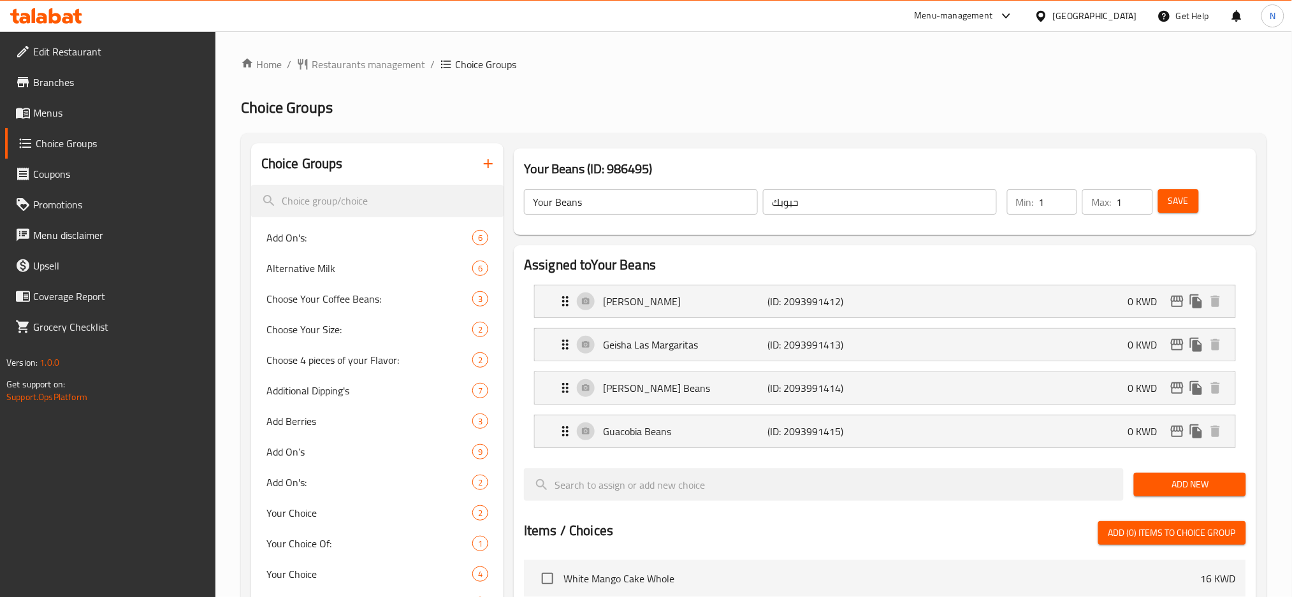
type input "1"
click at [1062, 199] on input "1" at bounding box center [1058, 201] width 38 height 25
click at [1181, 201] on span "Save" at bounding box center [1178, 201] width 20 height 16
click at [649, 202] on input "Your Beans" at bounding box center [641, 201] width 234 height 25
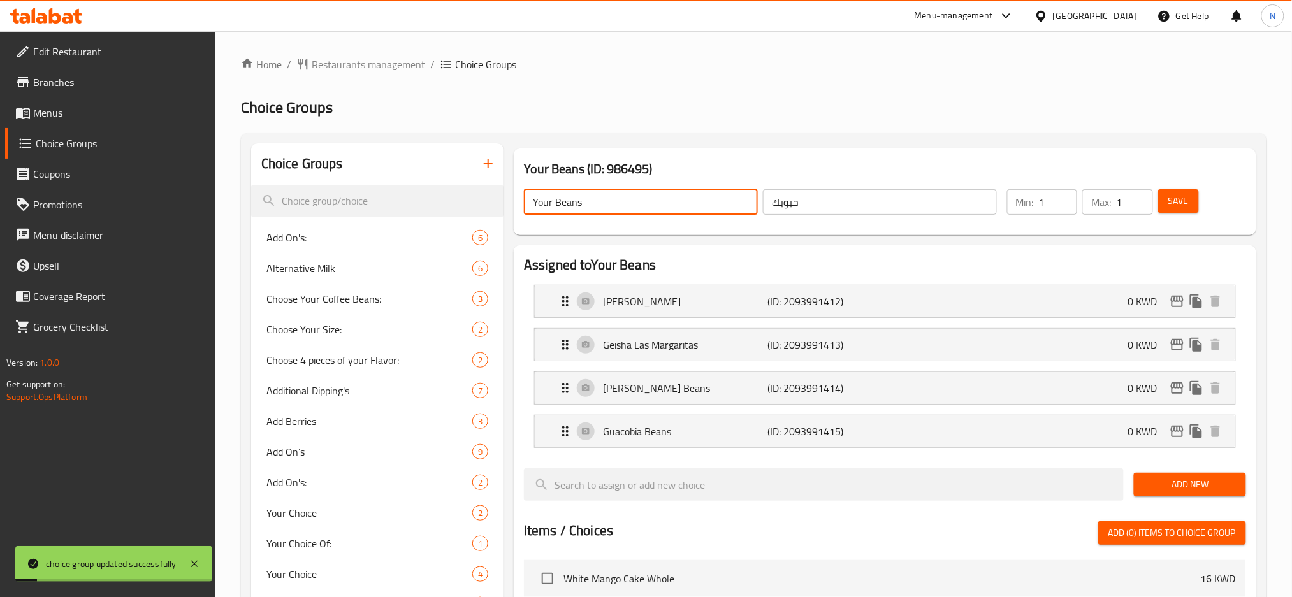
click at [649, 202] on input "Your Beans" at bounding box center [641, 201] width 234 height 25
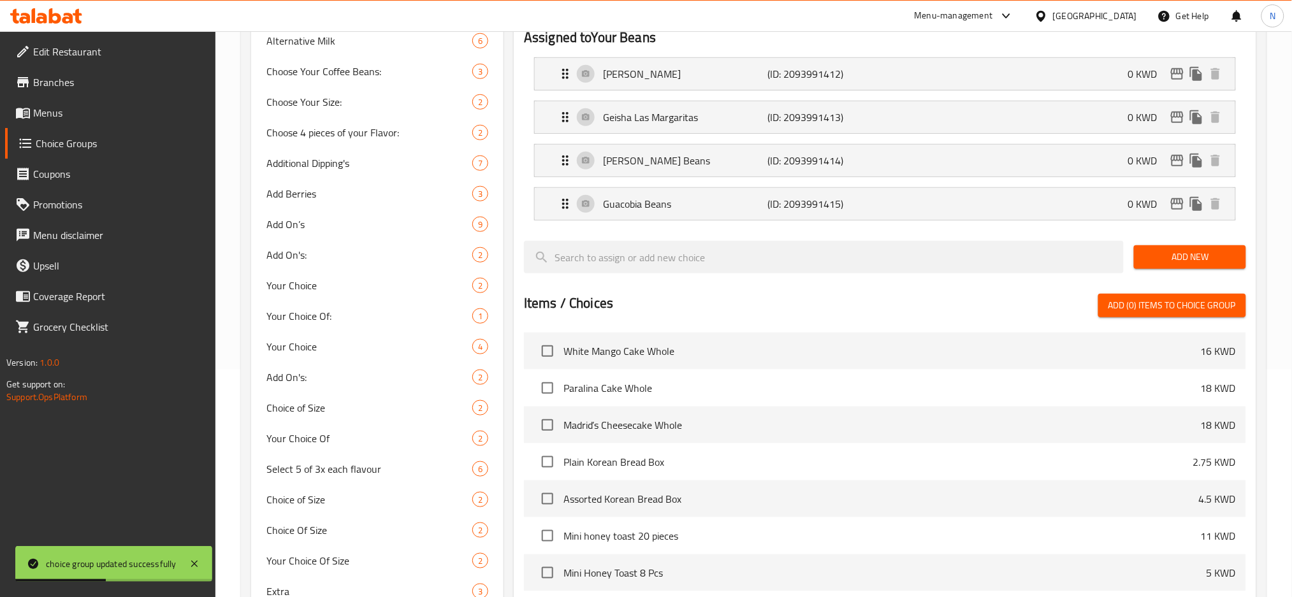
scroll to position [18, 0]
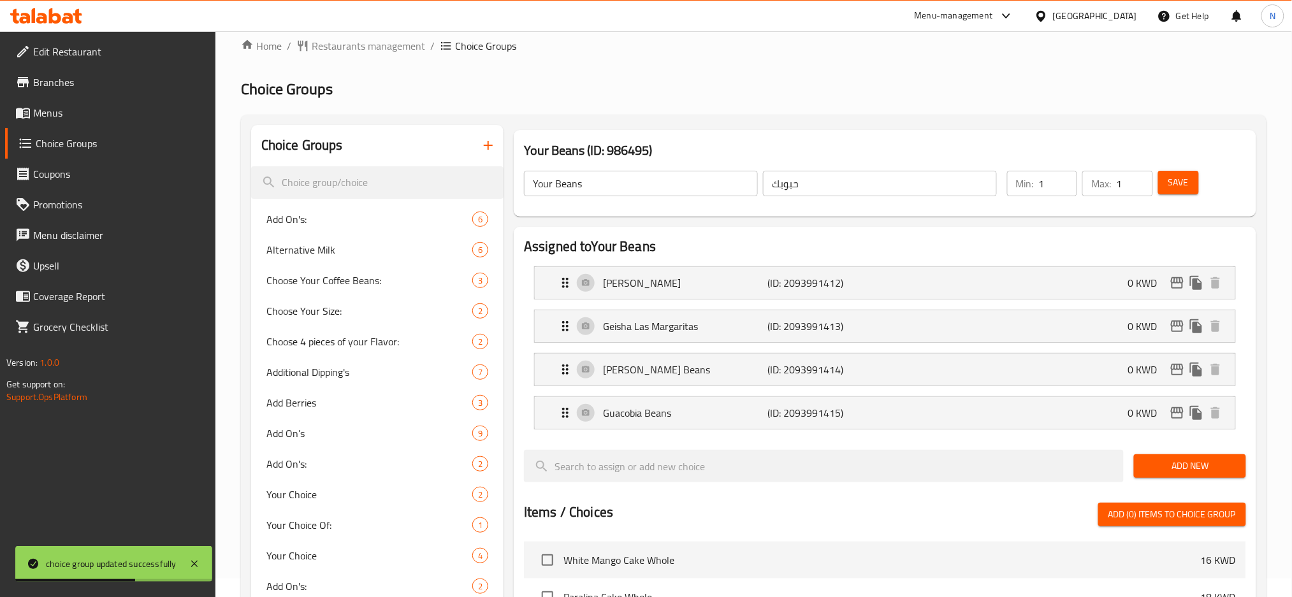
click at [811, 41] on ol "Home / Restaurants management / Choice Groups" at bounding box center [753, 45] width 1025 height 15
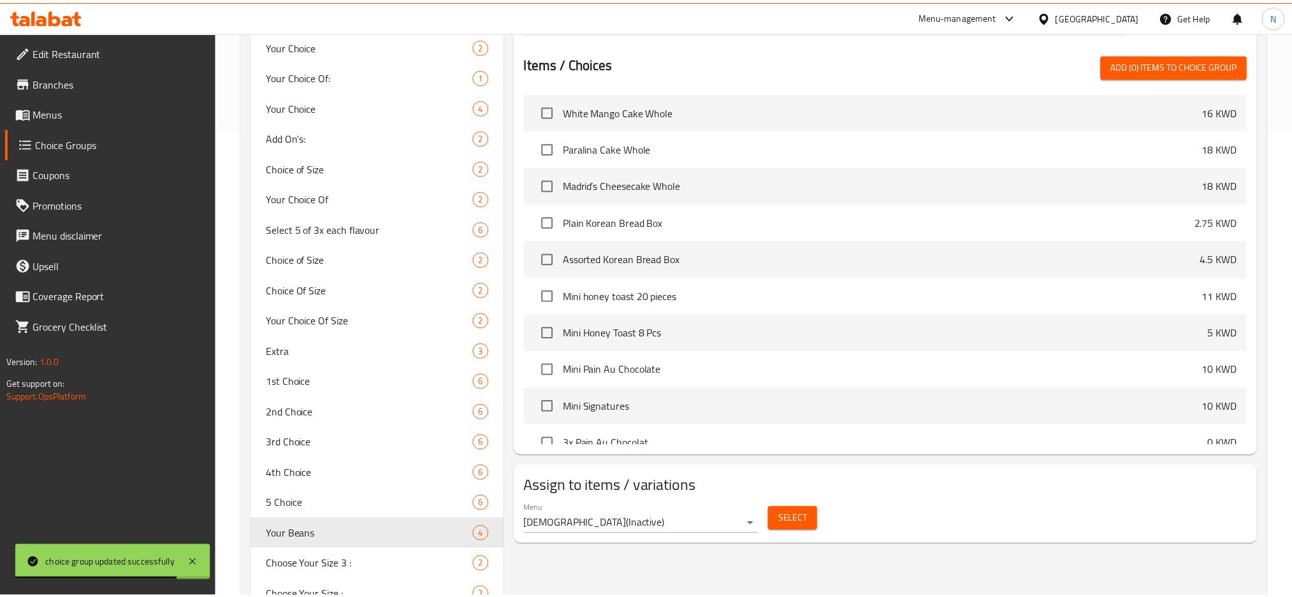
scroll to position [614, 0]
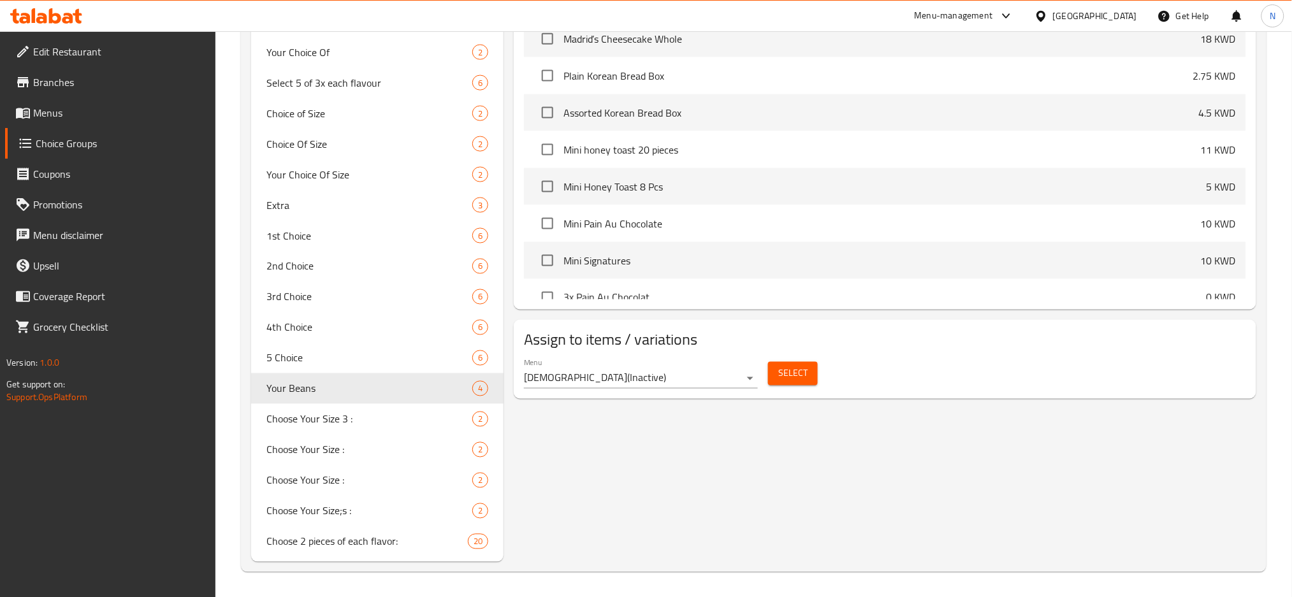
click at [1126, 17] on div "Kuwait" at bounding box center [1095, 16] width 84 height 14
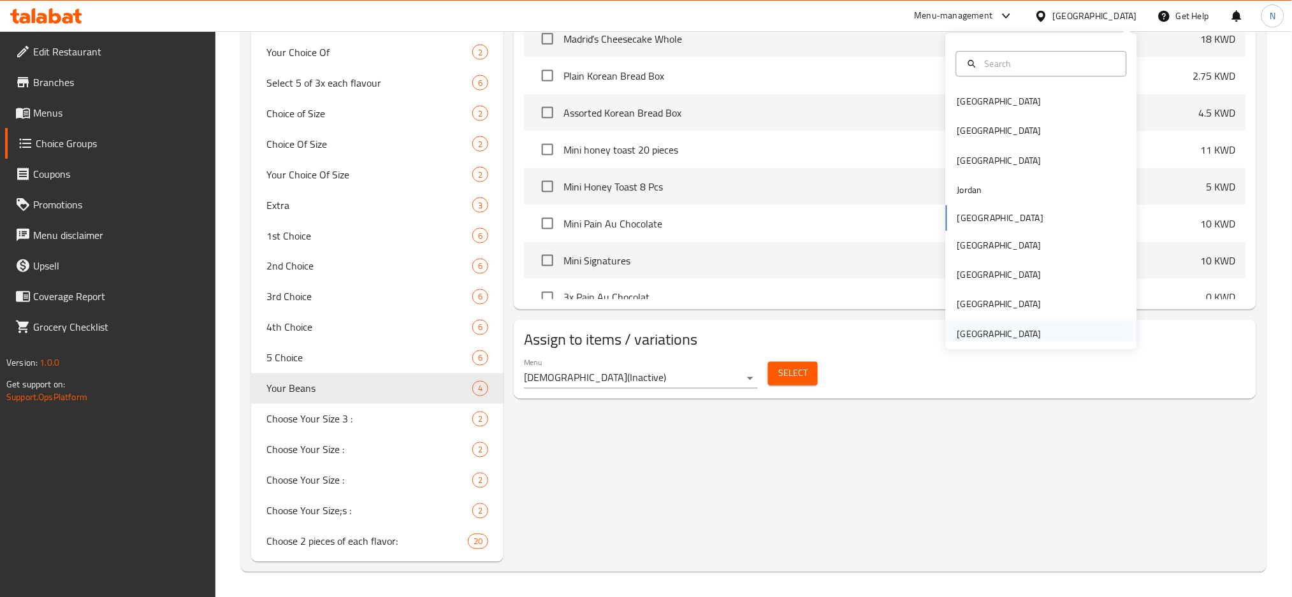
click at [970, 331] on div "[GEOGRAPHIC_DATA]" at bounding box center [999, 334] width 84 height 14
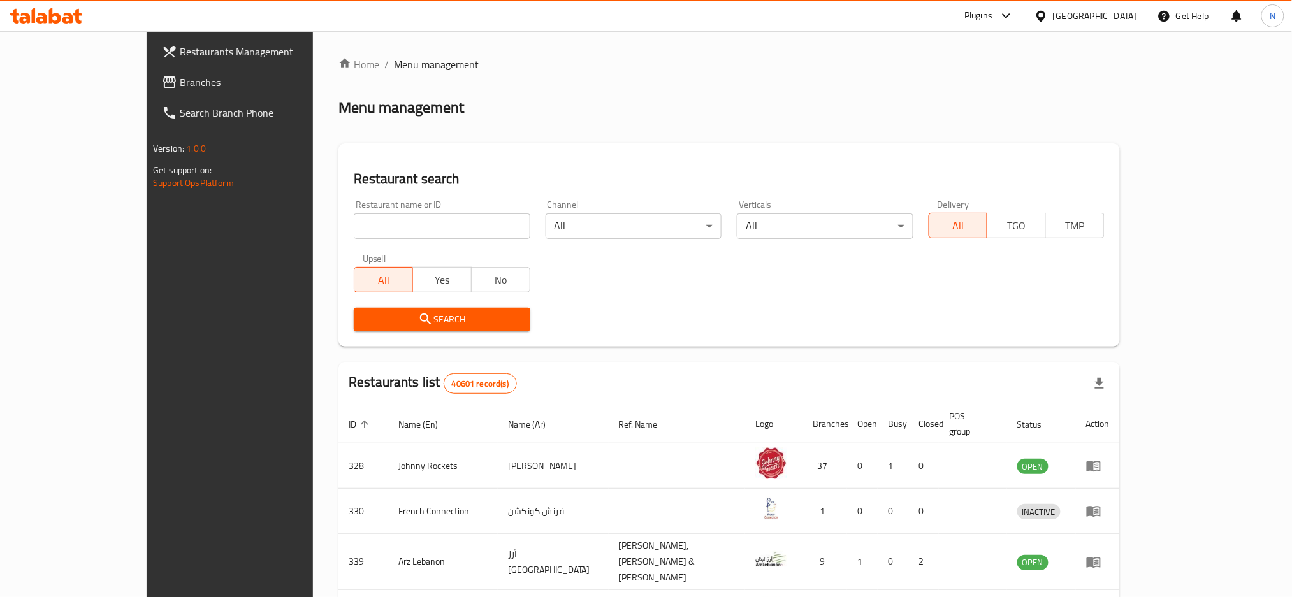
click at [147, 82] on div "Restaurants Management Branches Search Branch Phone Version: 1.0.0 Get support …" at bounding box center [646, 493] width 999 height 924
click at [180, 80] on span "Branches" at bounding box center [266, 82] width 173 height 15
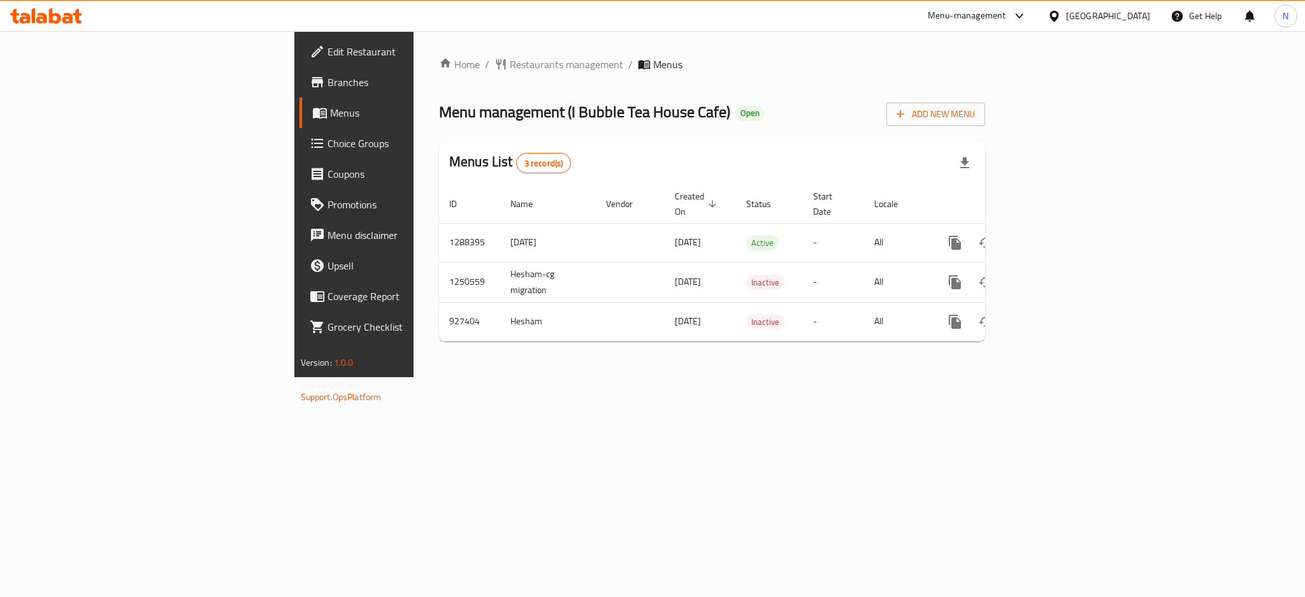
click at [328, 147] on span "Choice Groups" at bounding box center [415, 143] width 175 height 15
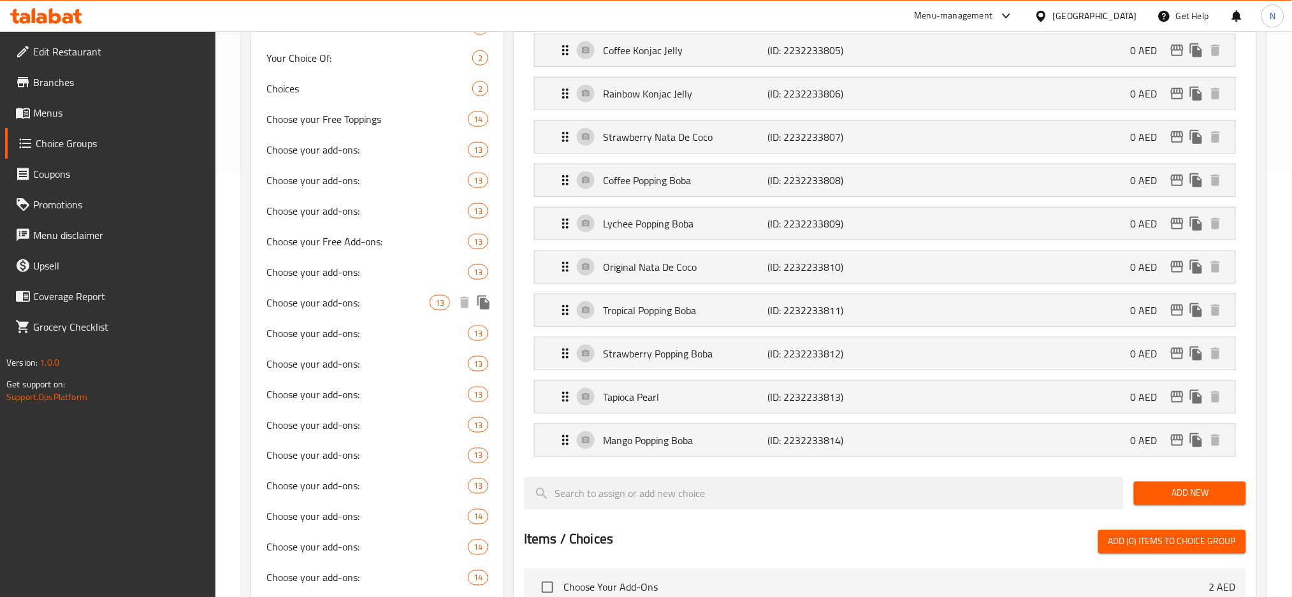
scroll to position [679, 0]
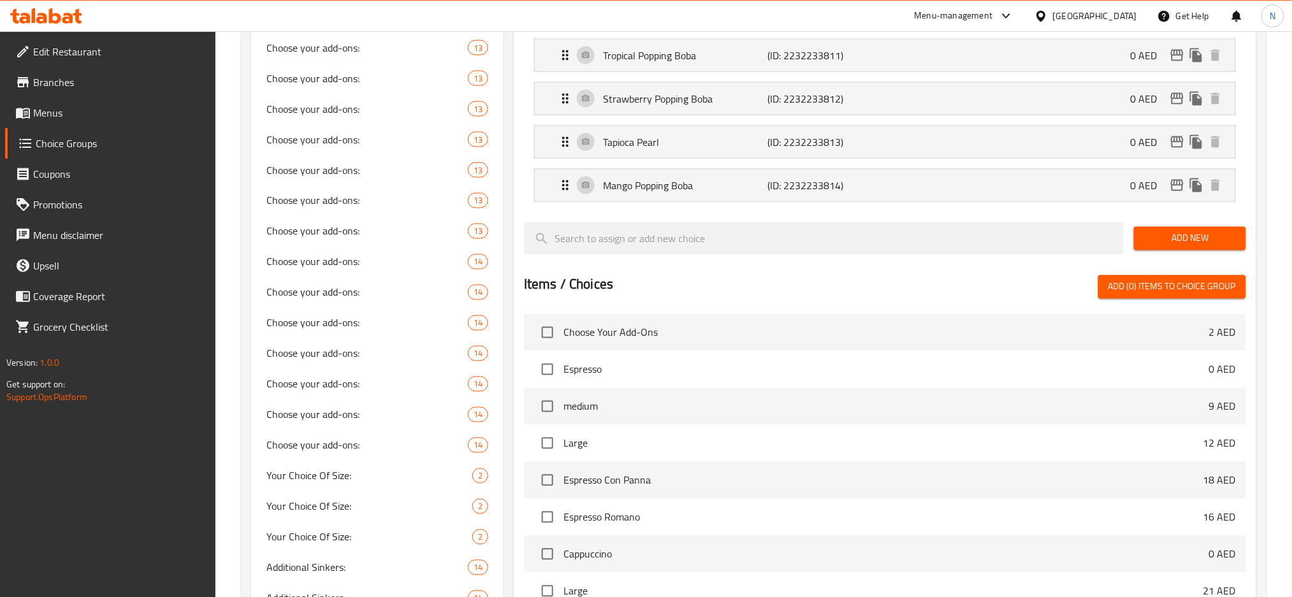
click at [690, 264] on div at bounding box center [885, 260] width 722 height 10
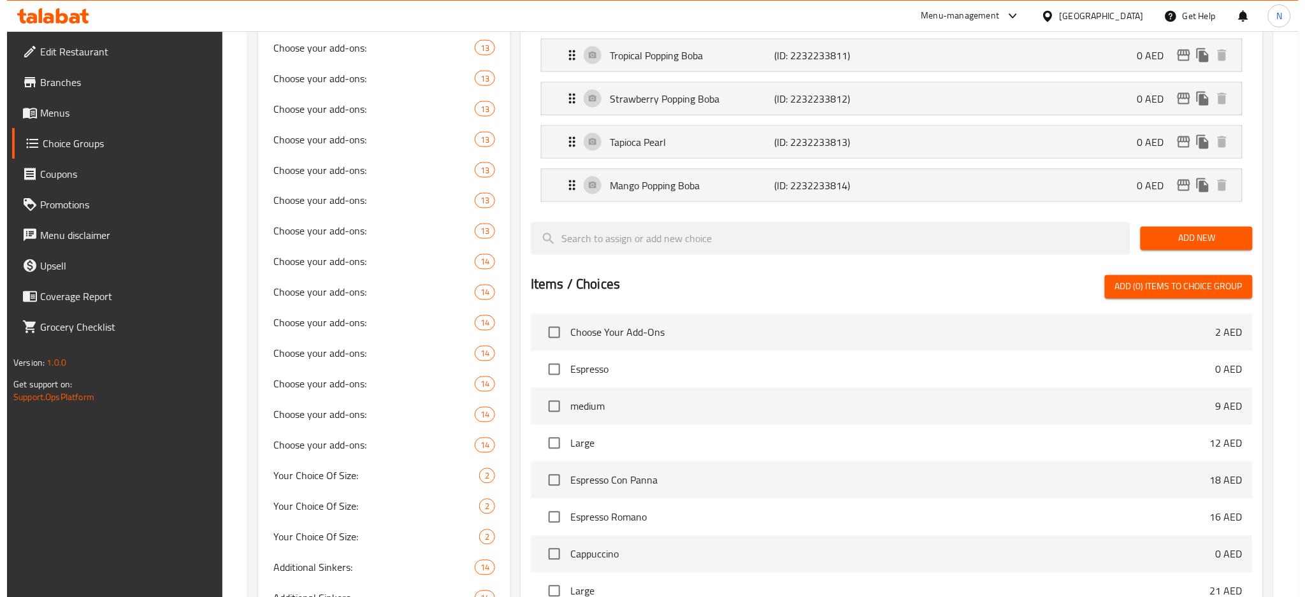
scroll to position [0, 0]
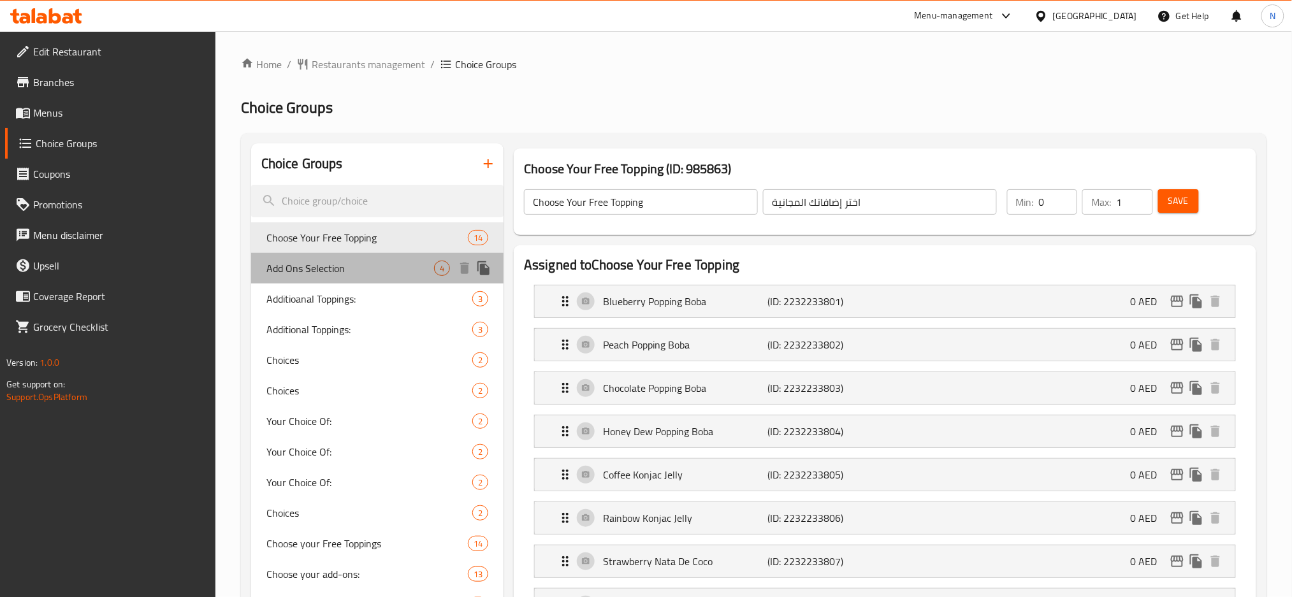
click at [355, 262] on span "Add Ons Selection" at bounding box center [350, 268] width 168 height 15
type input "Add Ons Selection"
type input "اختيارات الإضافات"
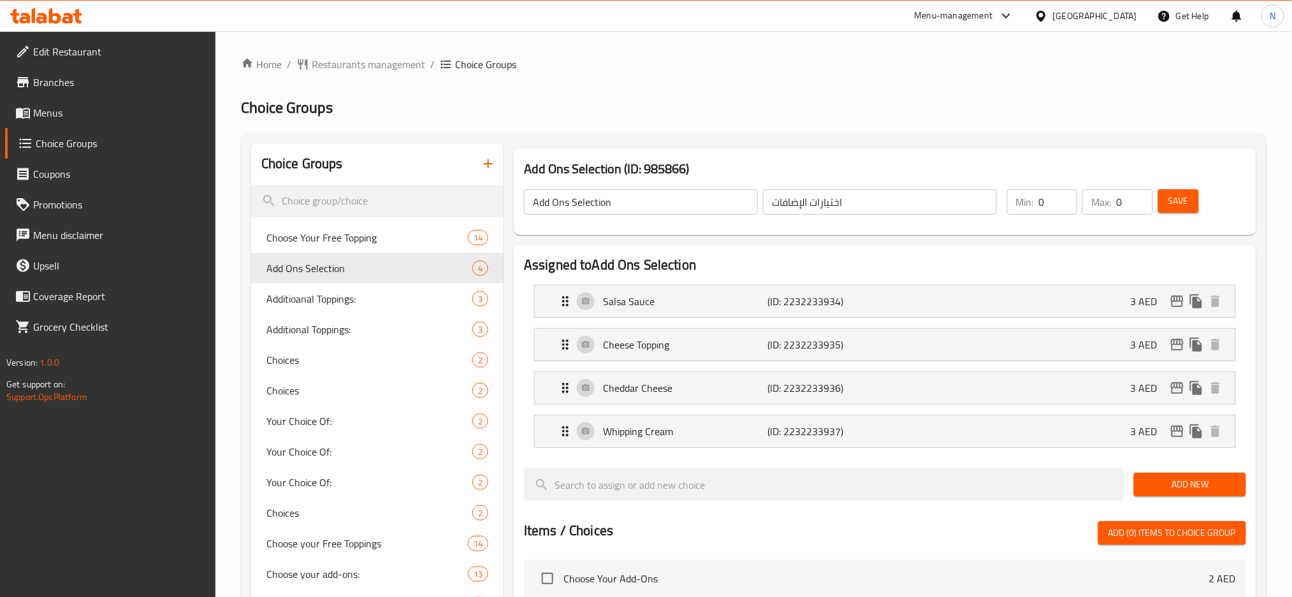
click at [1139, 205] on input "0" at bounding box center [1134, 201] width 36 height 25
click at [1141, 191] on input "1" at bounding box center [1134, 201] width 36 height 25
type input "0"
click at [1143, 207] on input "0" at bounding box center [1134, 201] width 36 height 25
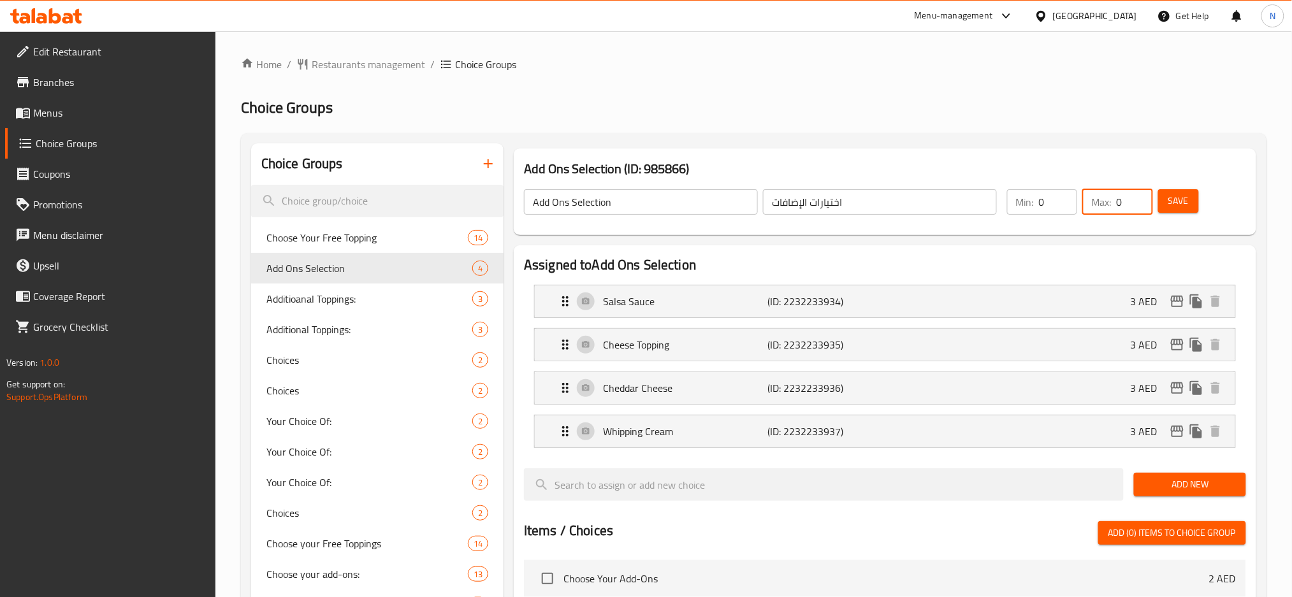
click at [1175, 199] on span "Save" at bounding box center [1178, 201] width 20 height 16
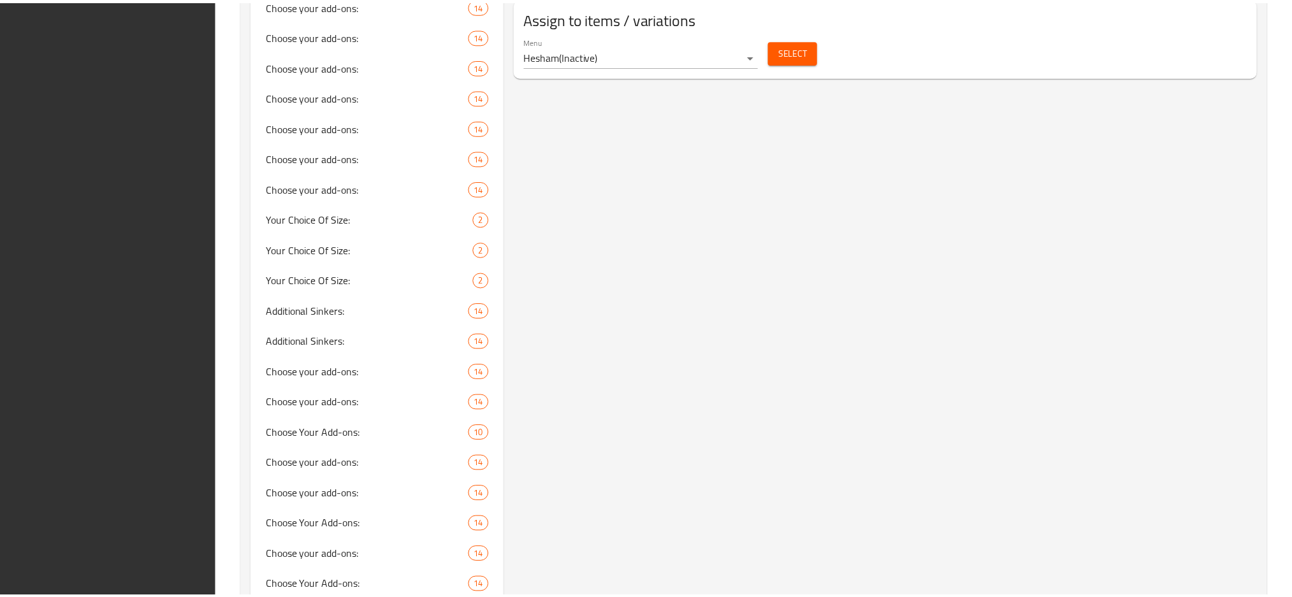
scroll to position [1164, 0]
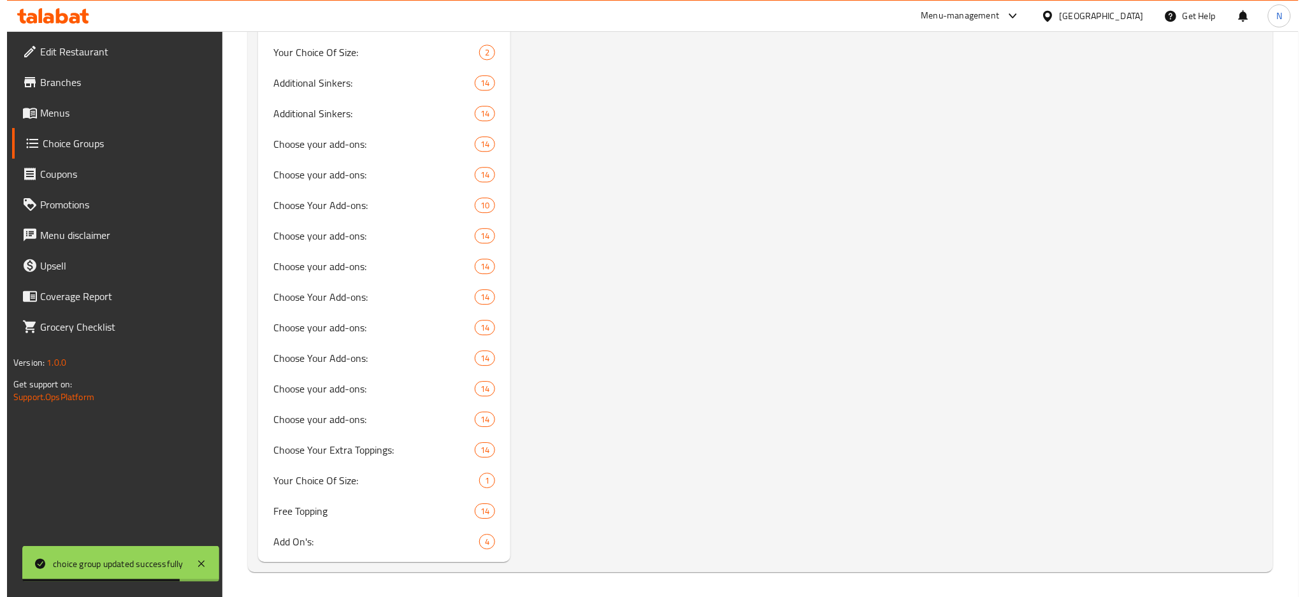
scroll to position [0, 0]
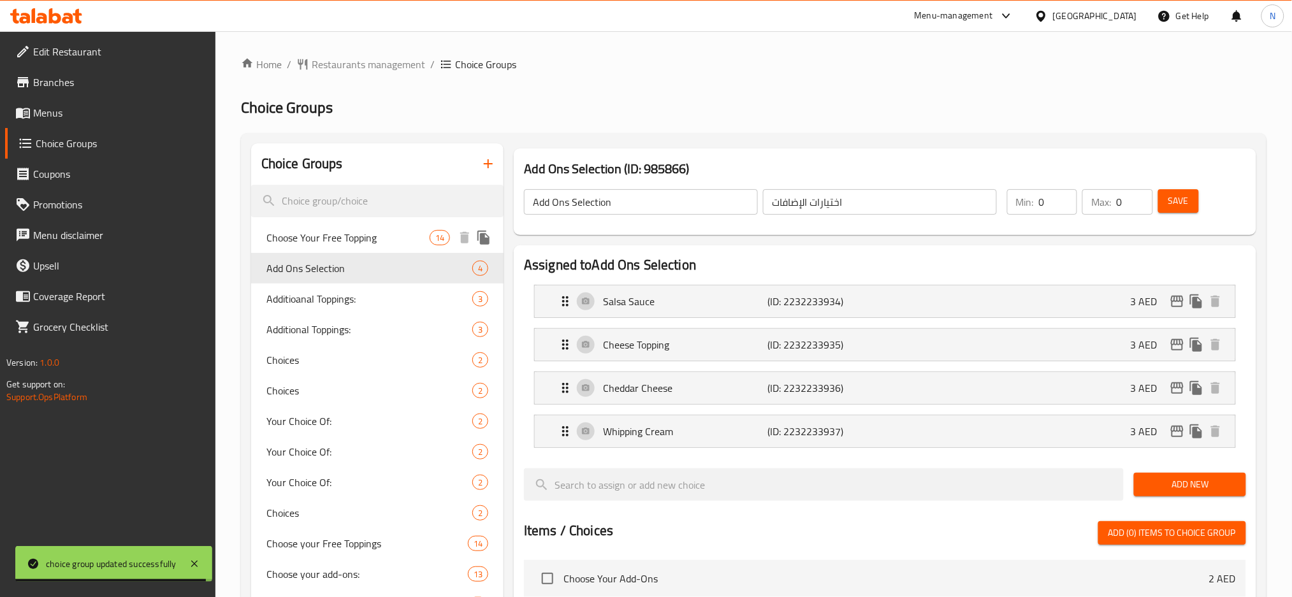
click at [365, 226] on div "Choose Your Free Topping 14" at bounding box center [377, 237] width 252 height 31
type input "Choose Your Free Topping"
type input "اختر إضافاتك المجانية"
type input "1"
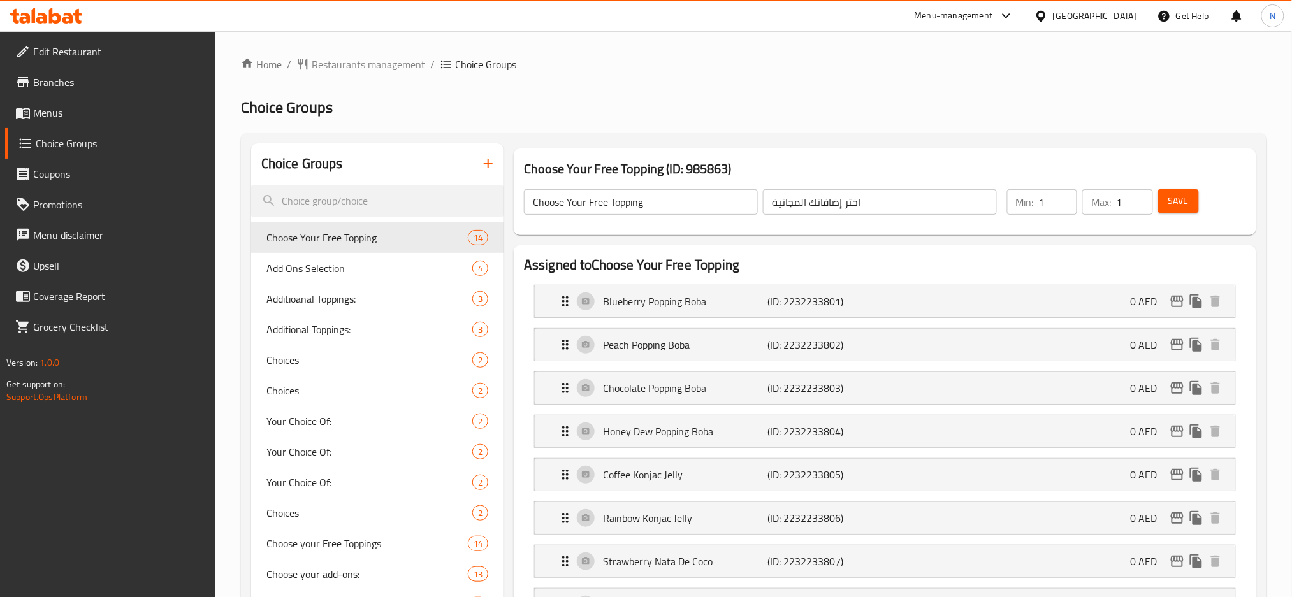
type input "1"
click at [1059, 198] on input "1" at bounding box center [1058, 201] width 38 height 25
click at [1174, 198] on span "Save" at bounding box center [1178, 201] width 20 height 16
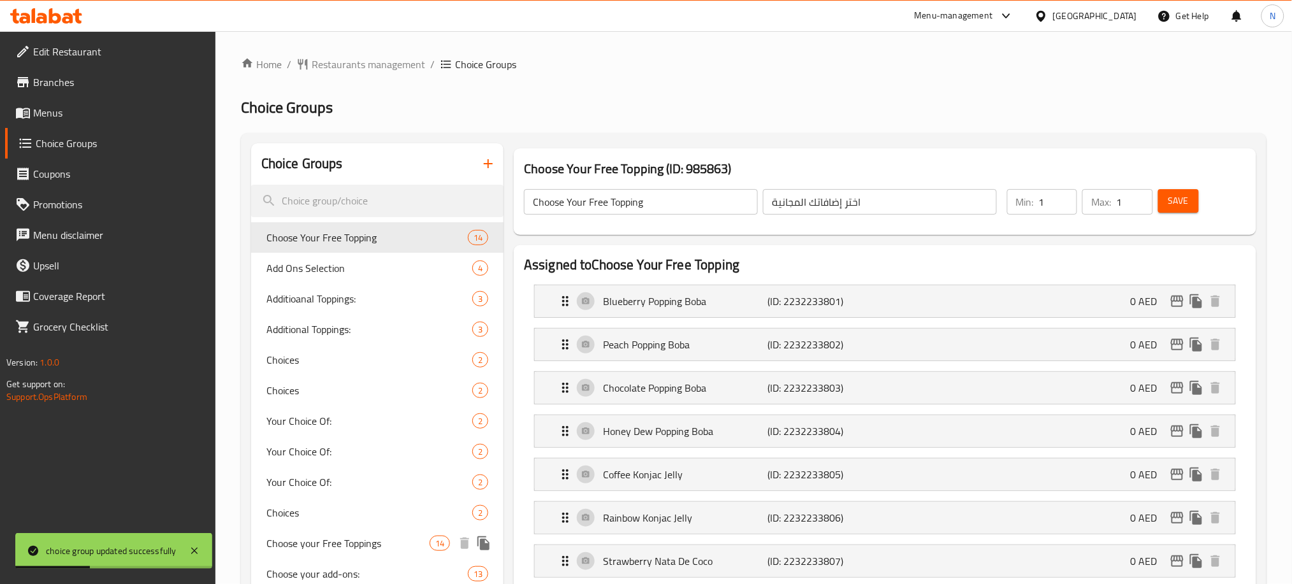
drag, startPoint x: 374, startPoint y: 540, endPoint x: 497, endPoint y: 456, distance: 149.0
click at [373, 540] on span "Choose your Free Toppings" at bounding box center [347, 543] width 163 height 15
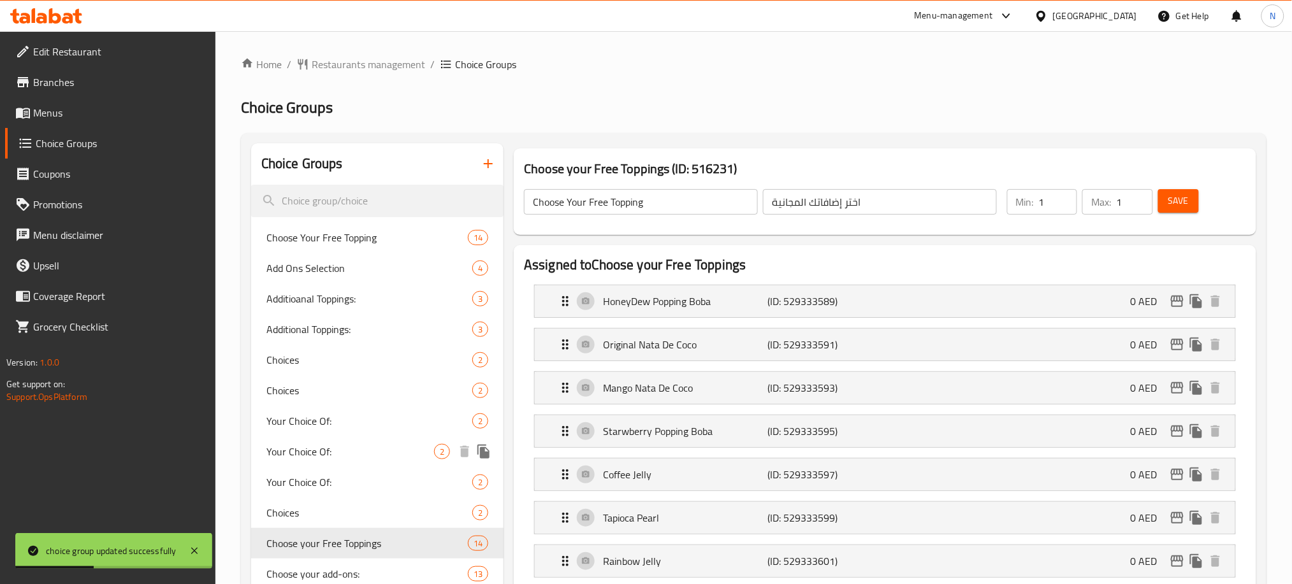
type input "Choose your Free Toppings"
type input "اختر الإضافات المجانية الخاصة بك"
type input "1"
click at [1075, 197] on input "1" at bounding box center [1058, 201] width 38 height 25
click at [1188, 202] on span "Save" at bounding box center [1178, 201] width 20 height 16
